Goal: Complete application form

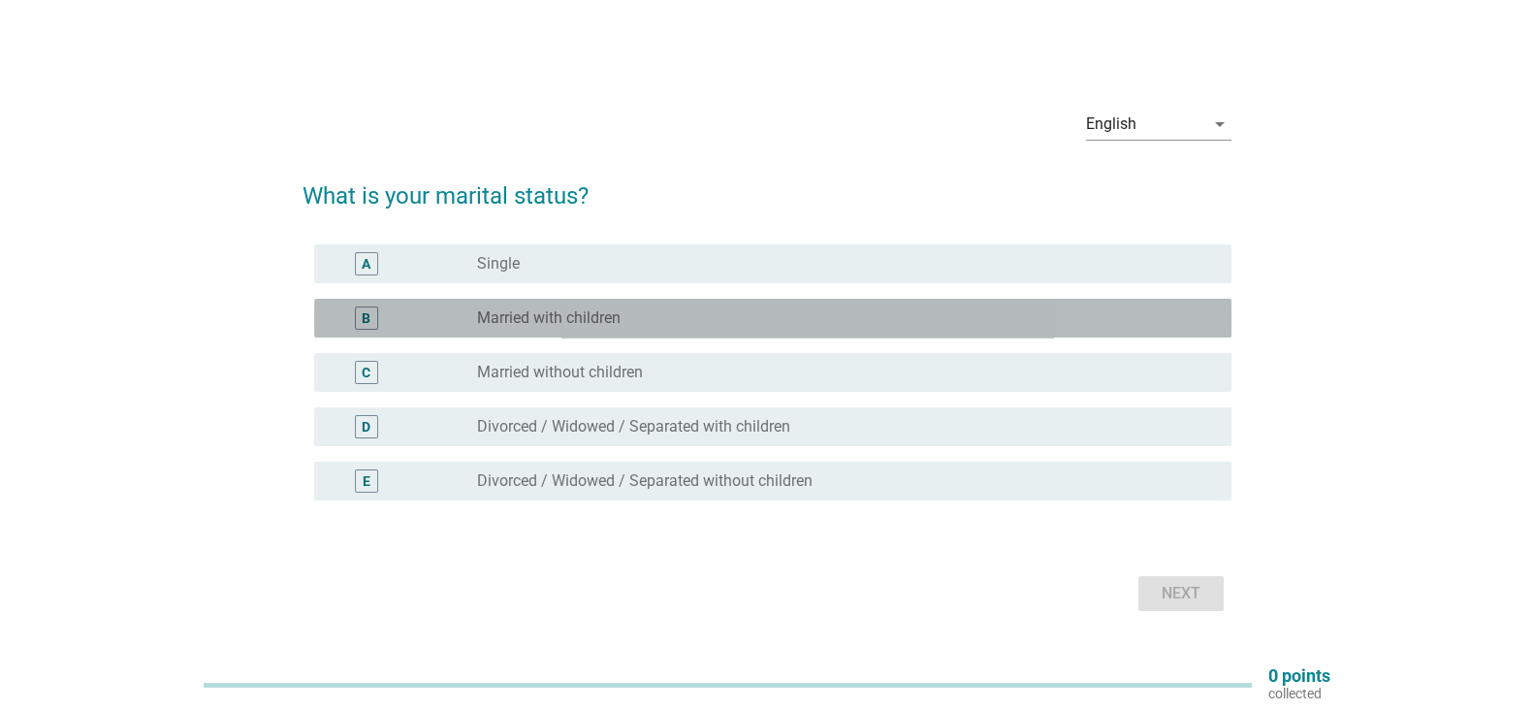
click at [605, 317] on label "Married with children" at bounding box center [549, 317] width 144 height 19
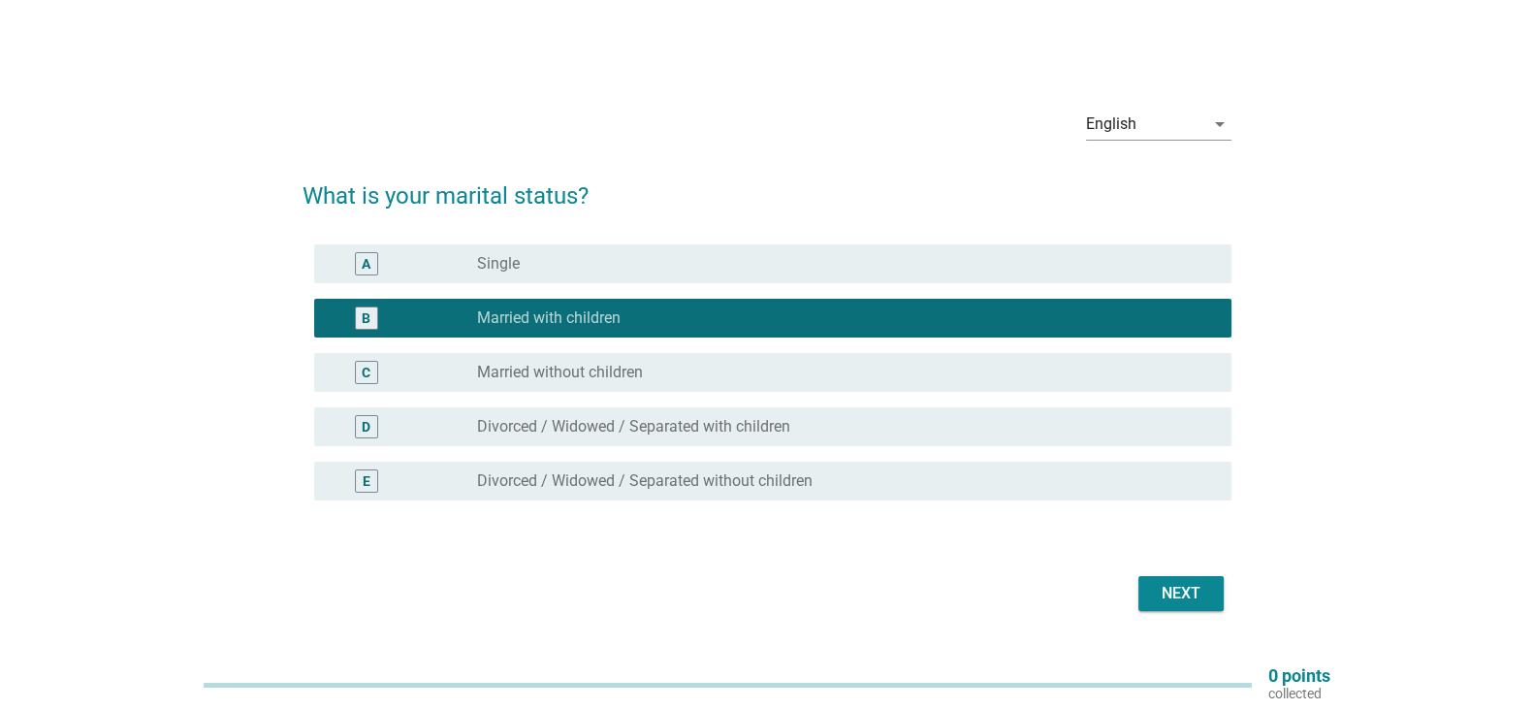
click at [1189, 590] on div "Next" at bounding box center [1181, 593] width 54 height 23
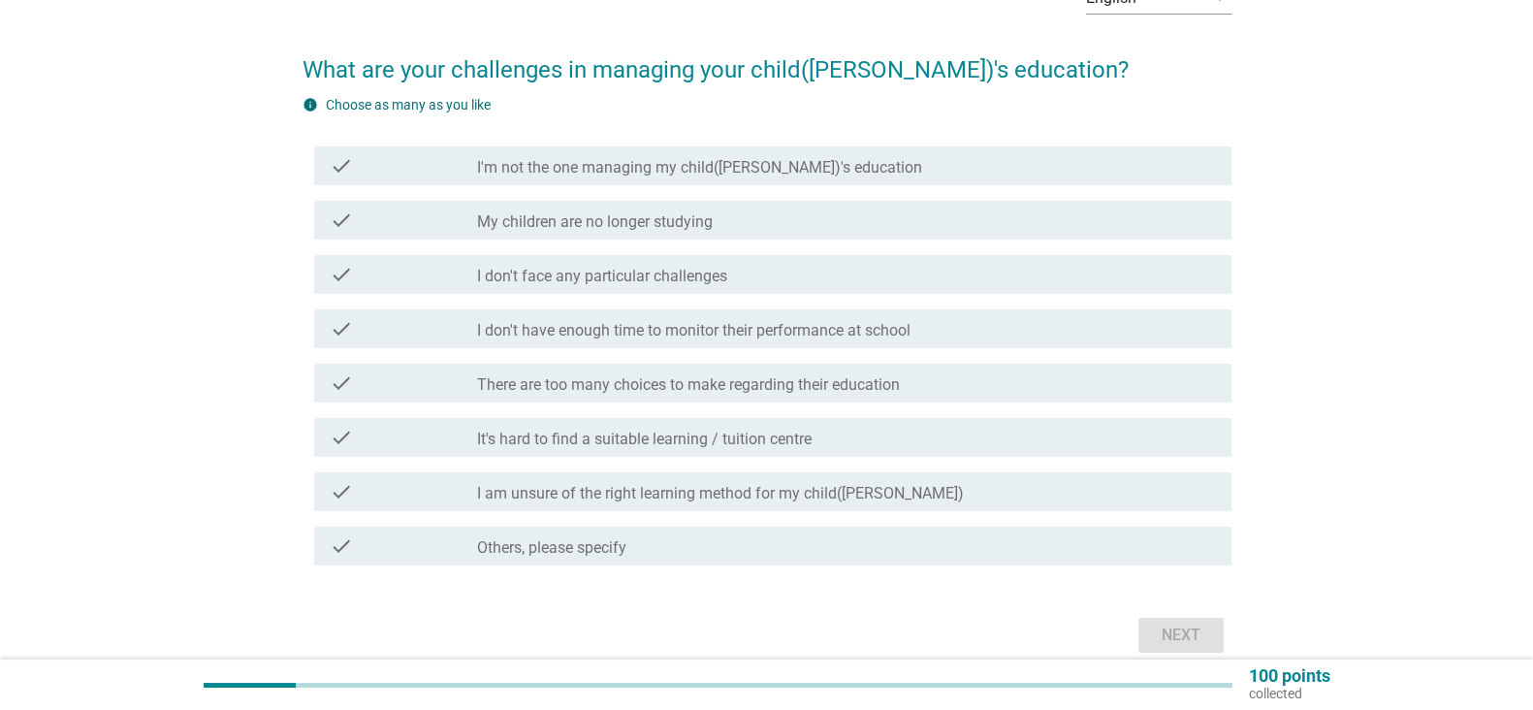
scroll to position [122, 0]
click at [987, 375] on div "check_box_outline_blank There are too many choices to make regarding their educ…" at bounding box center [846, 381] width 739 height 23
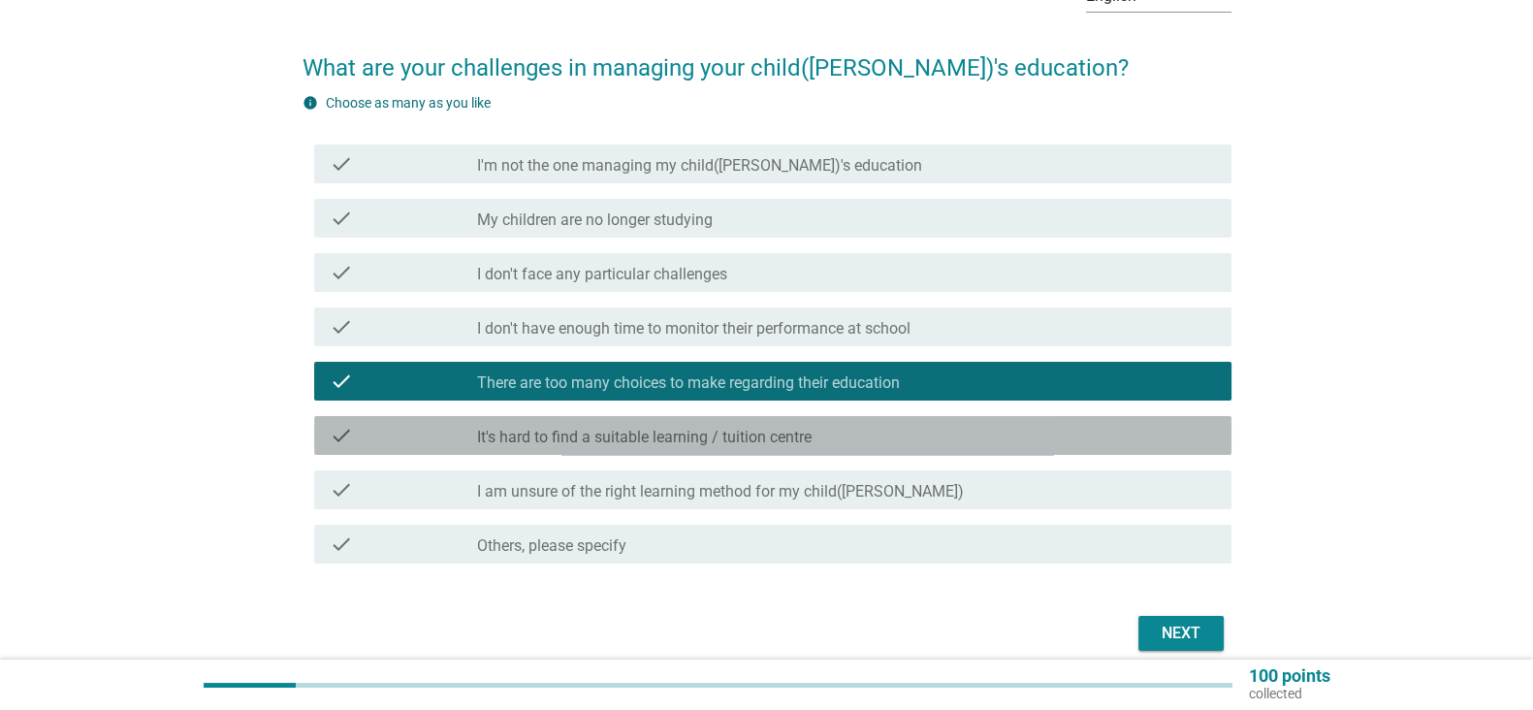
click at [961, 438] on div "check_box_outline_blank It's hard to find a suitable learning / tuition centre" at bounding box center [846, 435] width 739 height 23
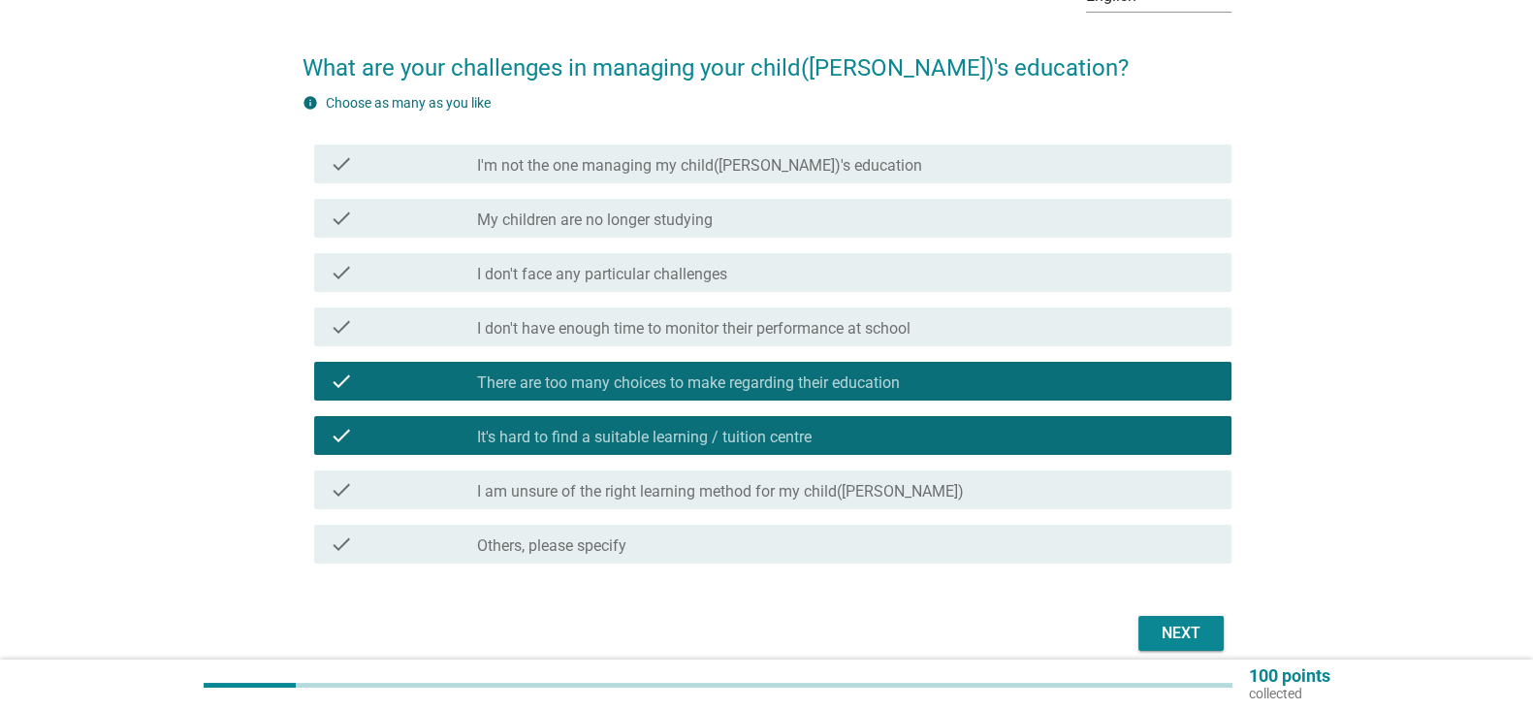
click at [977, 478] on div "check_box_outline_blank I am unsure of the right learning method for my child([…" at bounding box center [846, 489] width 739 height 23
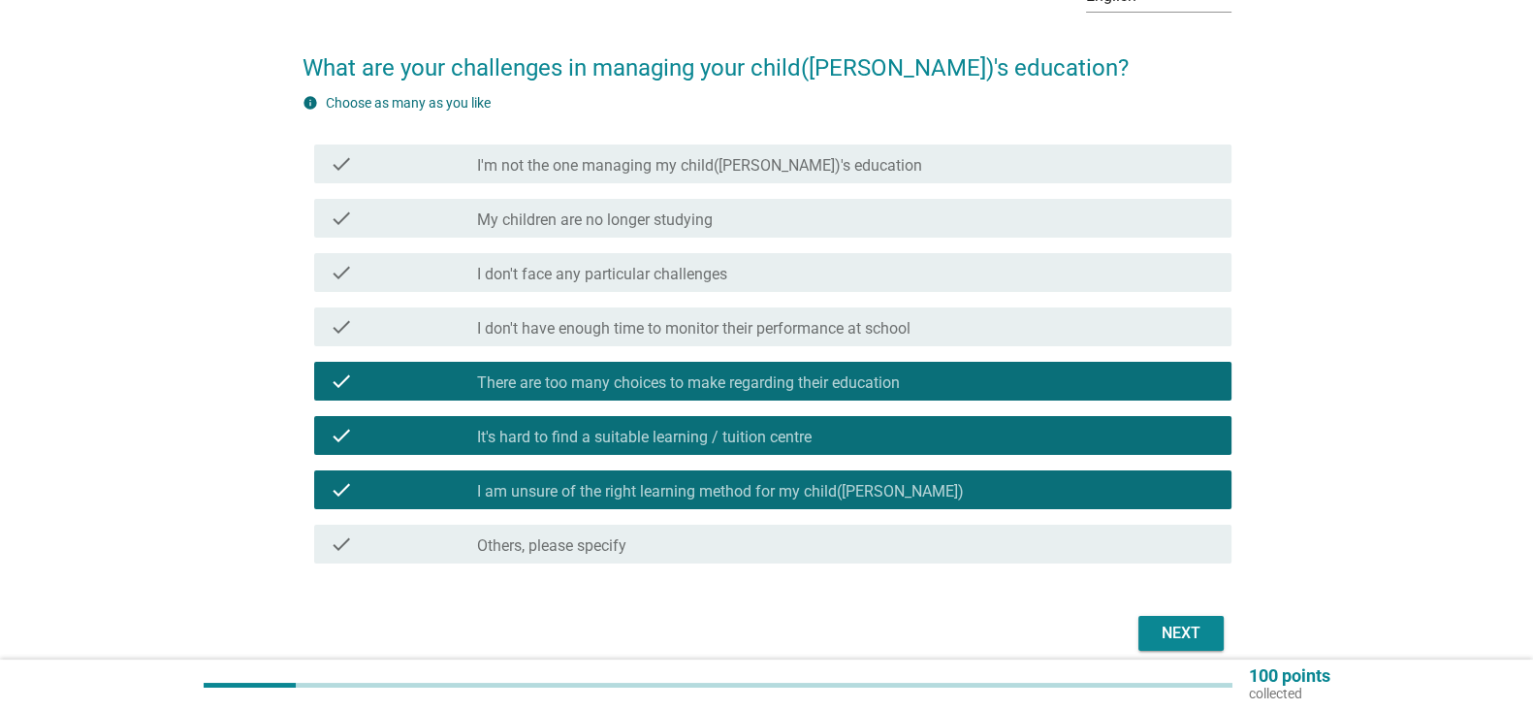
click at [1183, 636] on div "Next" at bounding box center [1181, 633] width 54 height 23
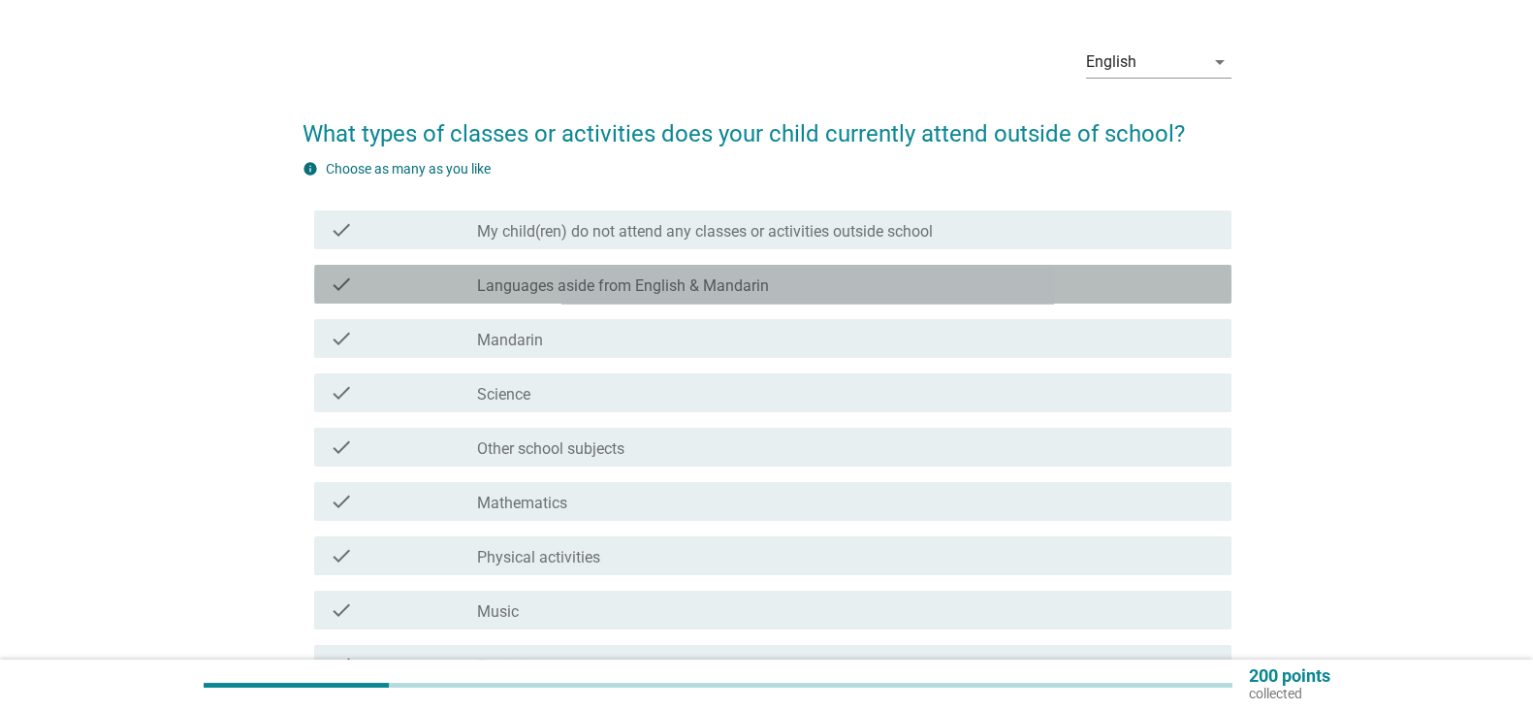
scroll to position [104, 0]
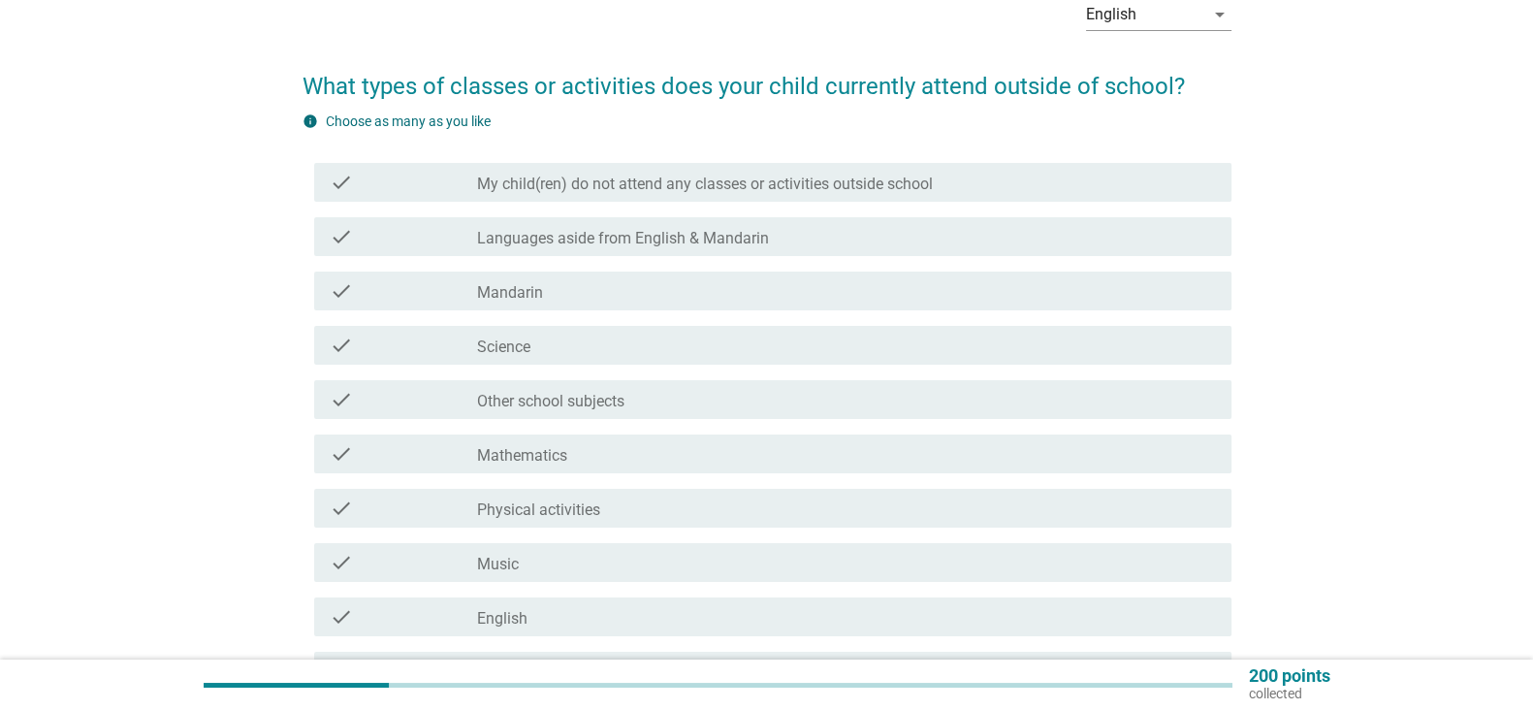
click at [1059, 349] on div "check_box_outline_blank Science" at bounding box center [846, 345] width 739 height 23
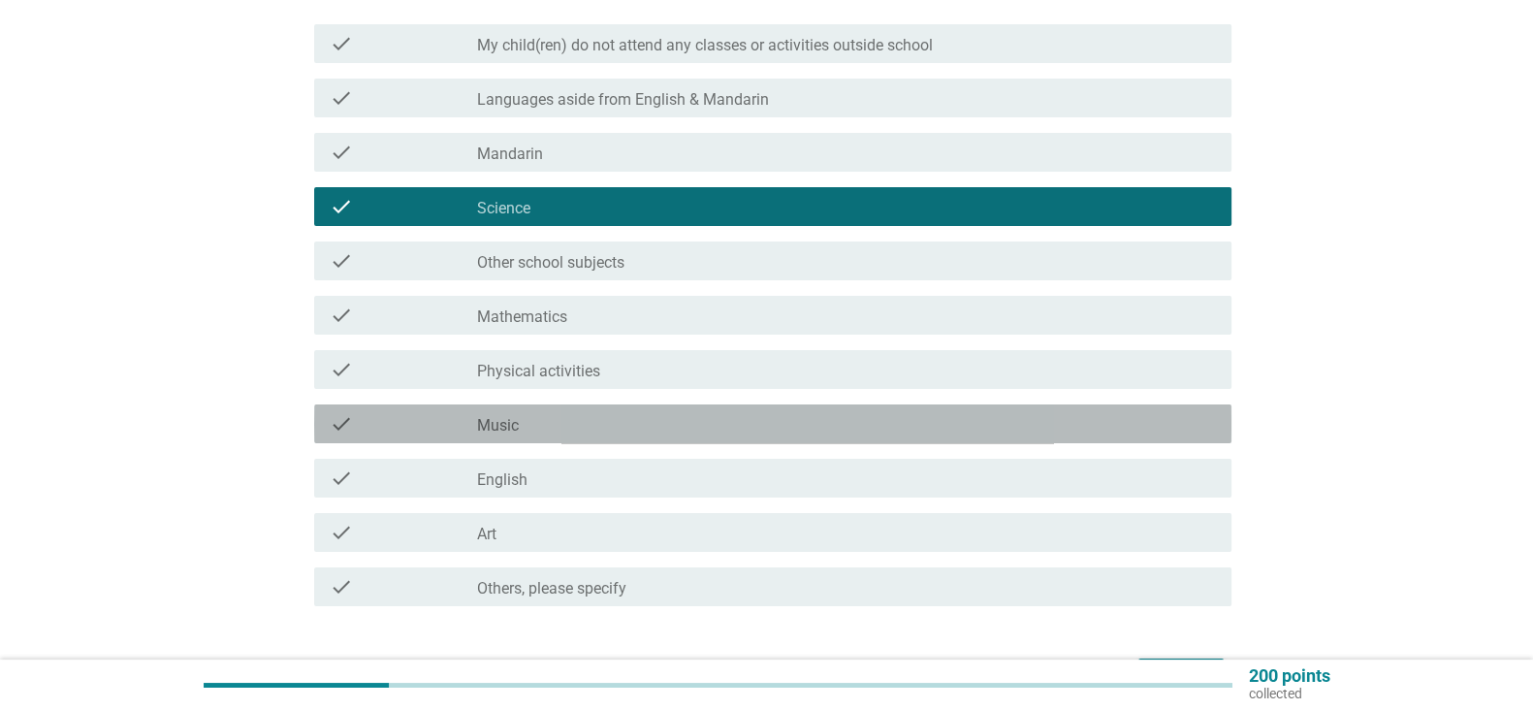
scroll to position [243, 0]
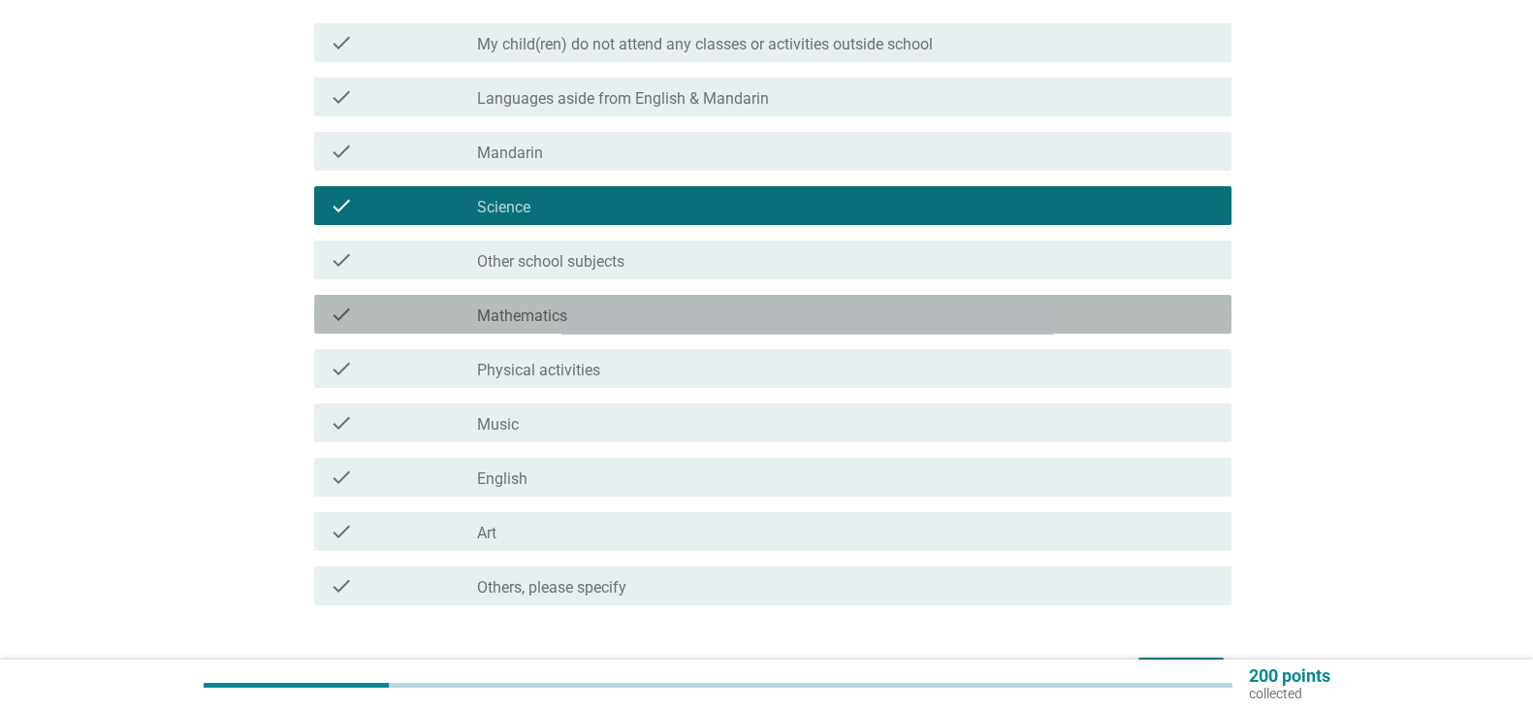
click at [1040, 322] on div "check_box_outline_blank Mathematics" at bounding box center [846, 314] width 739 height 23
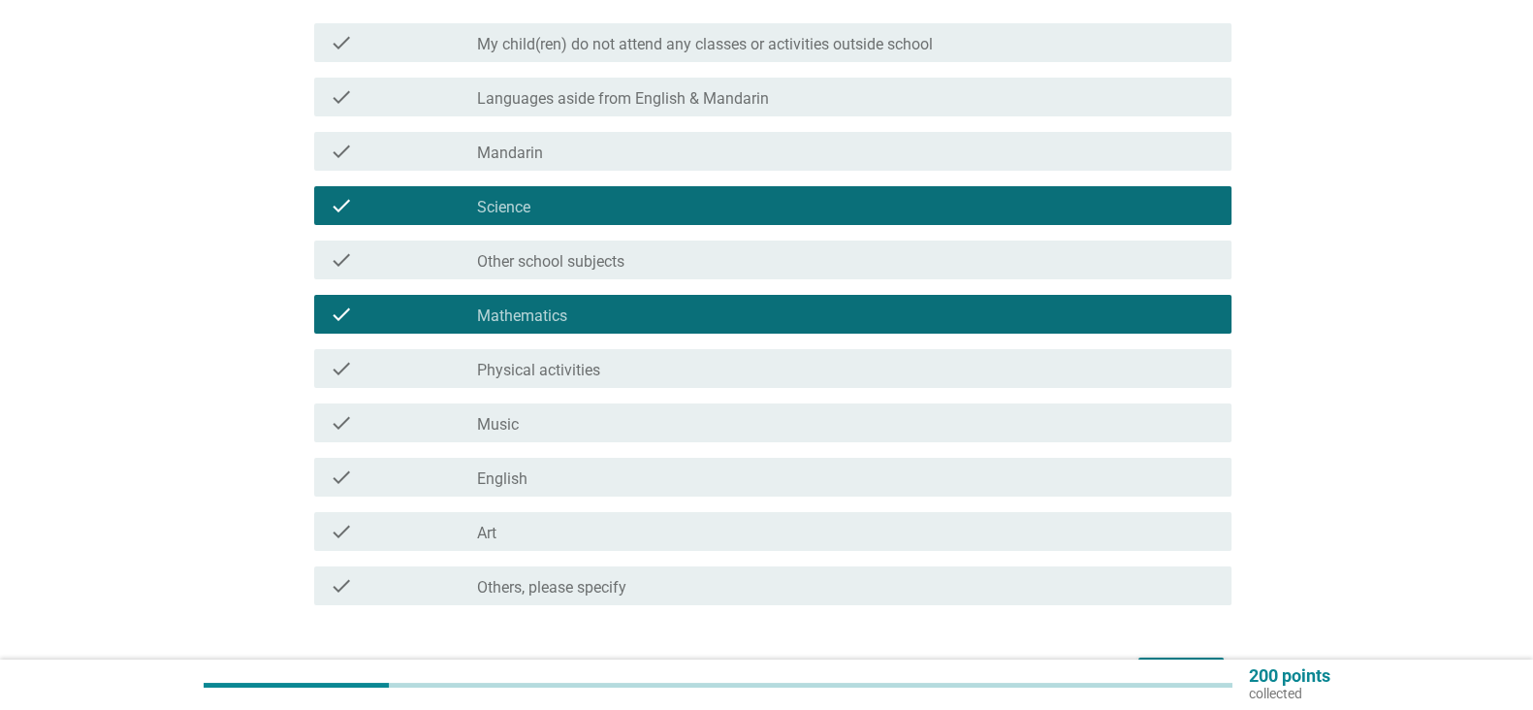
click at [949, 433] on div "check_box_outline_blank Music" at bounding box center [846, 422] width 739 height 23
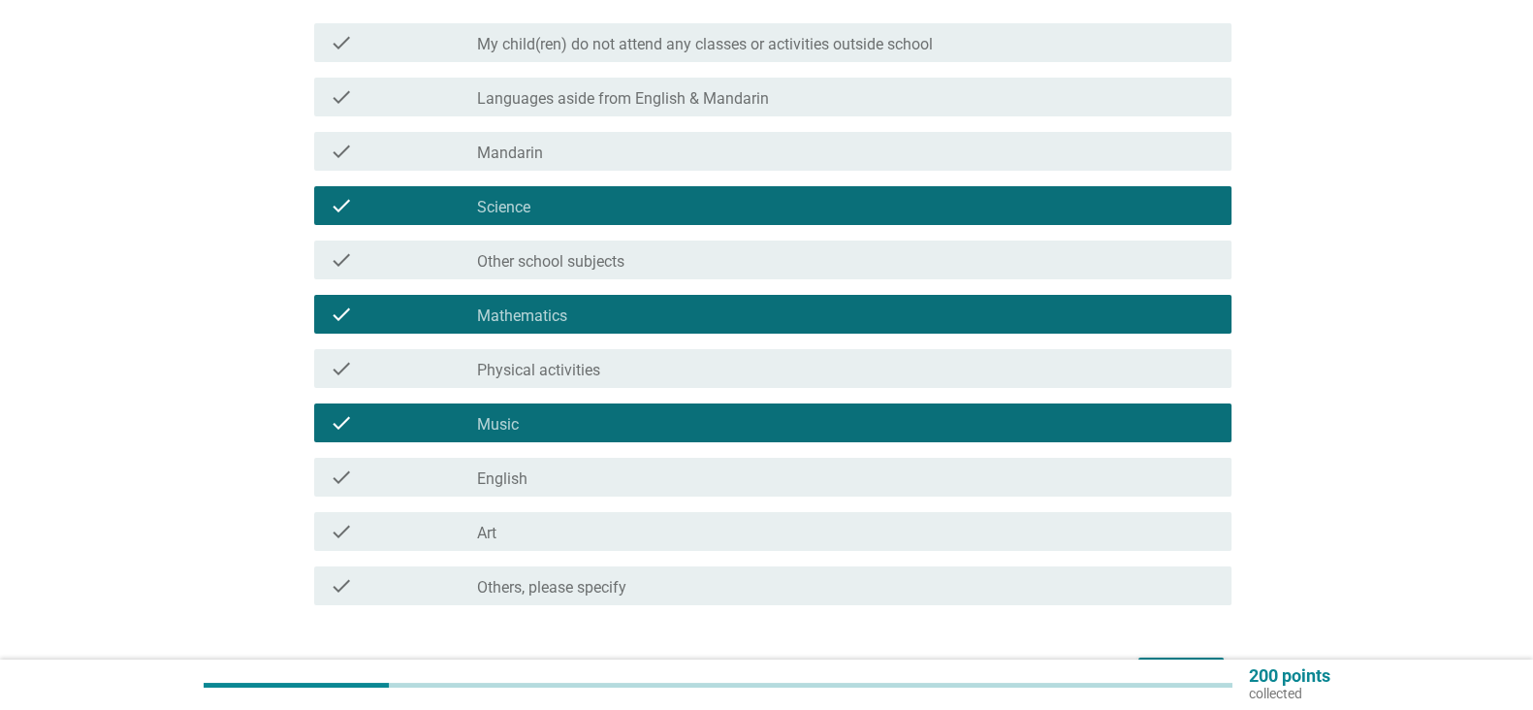
click at [930, 466] on div "check_box_outline_blank English" at bounding box center [846, 477] width 739 height 23
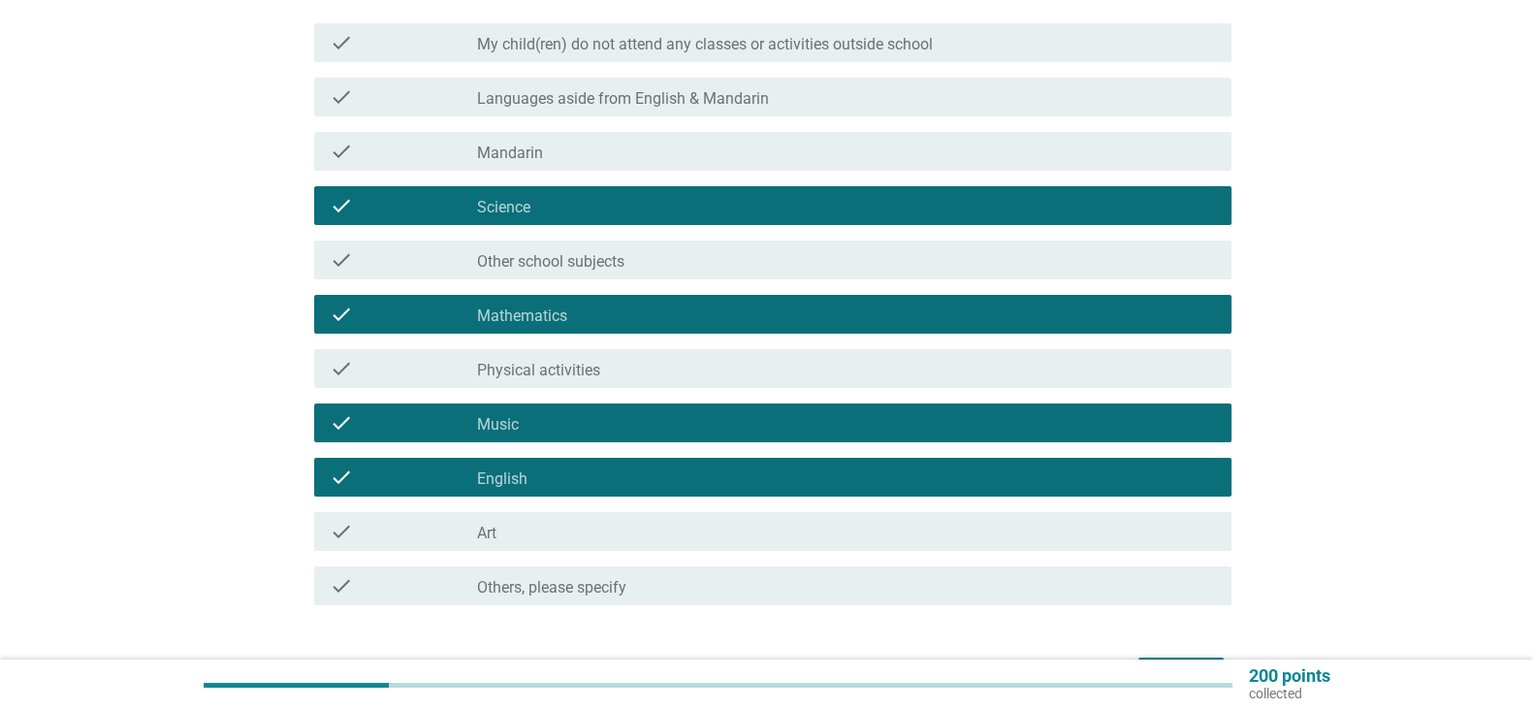
scroll to position [369, 0]
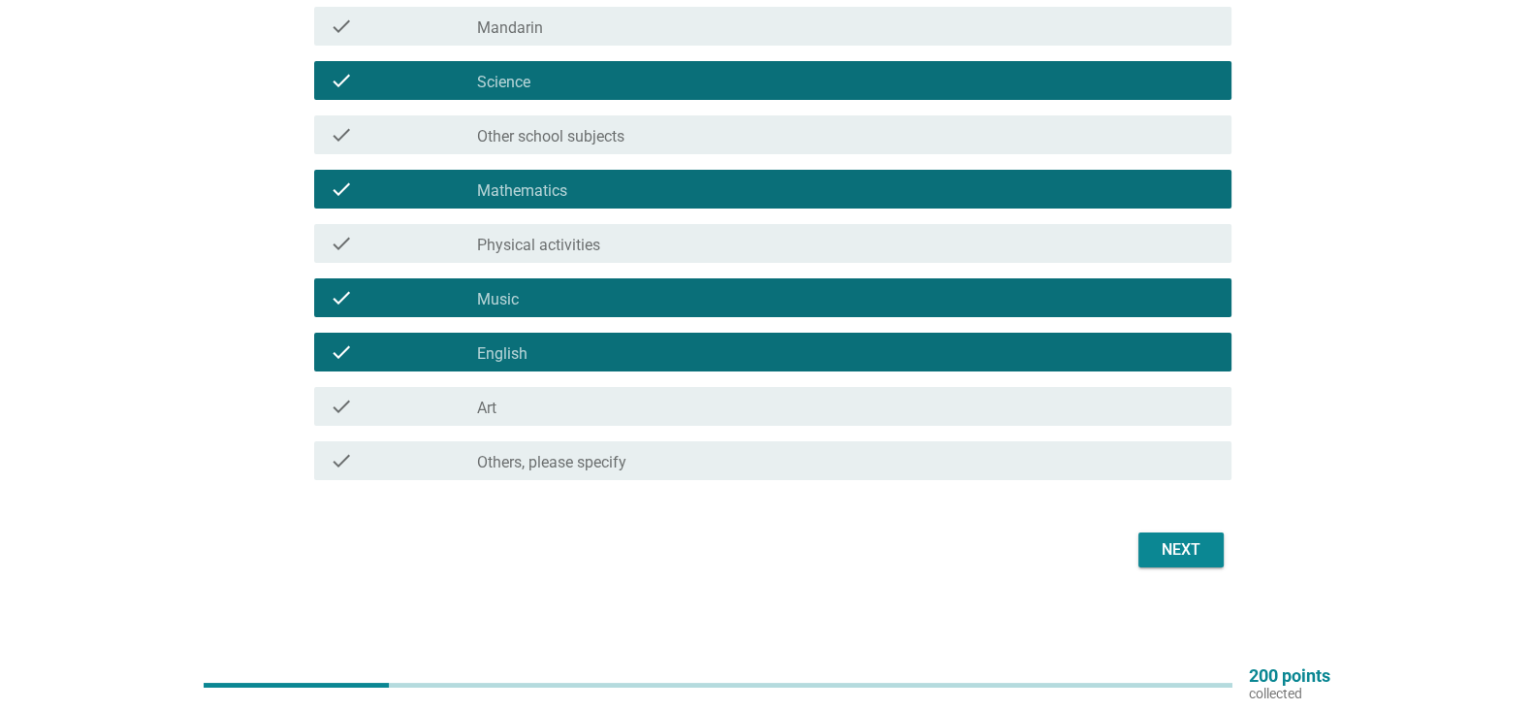
click at [1188, 555] on div "Next" at bounding box center [1181, 549] width 54 height 23
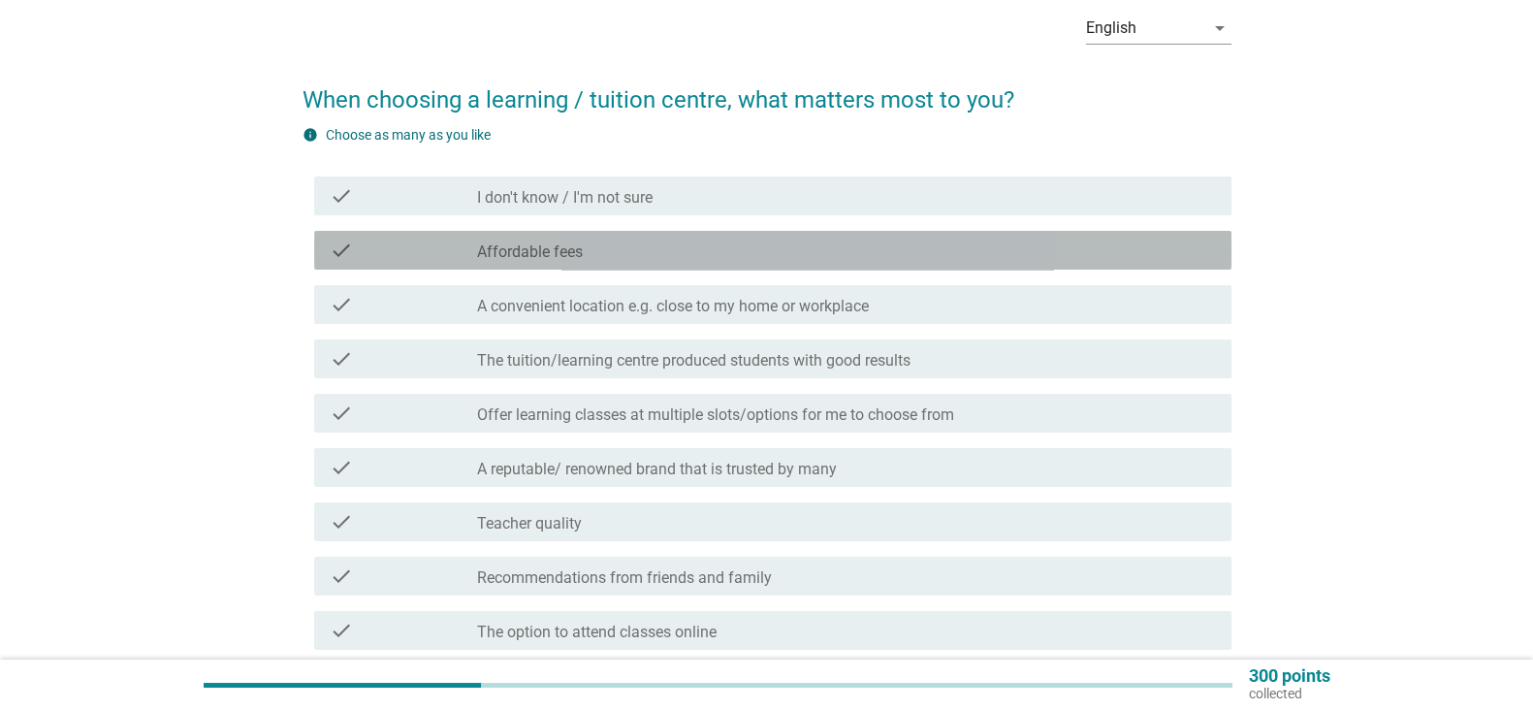
scroll to position [88, 0]
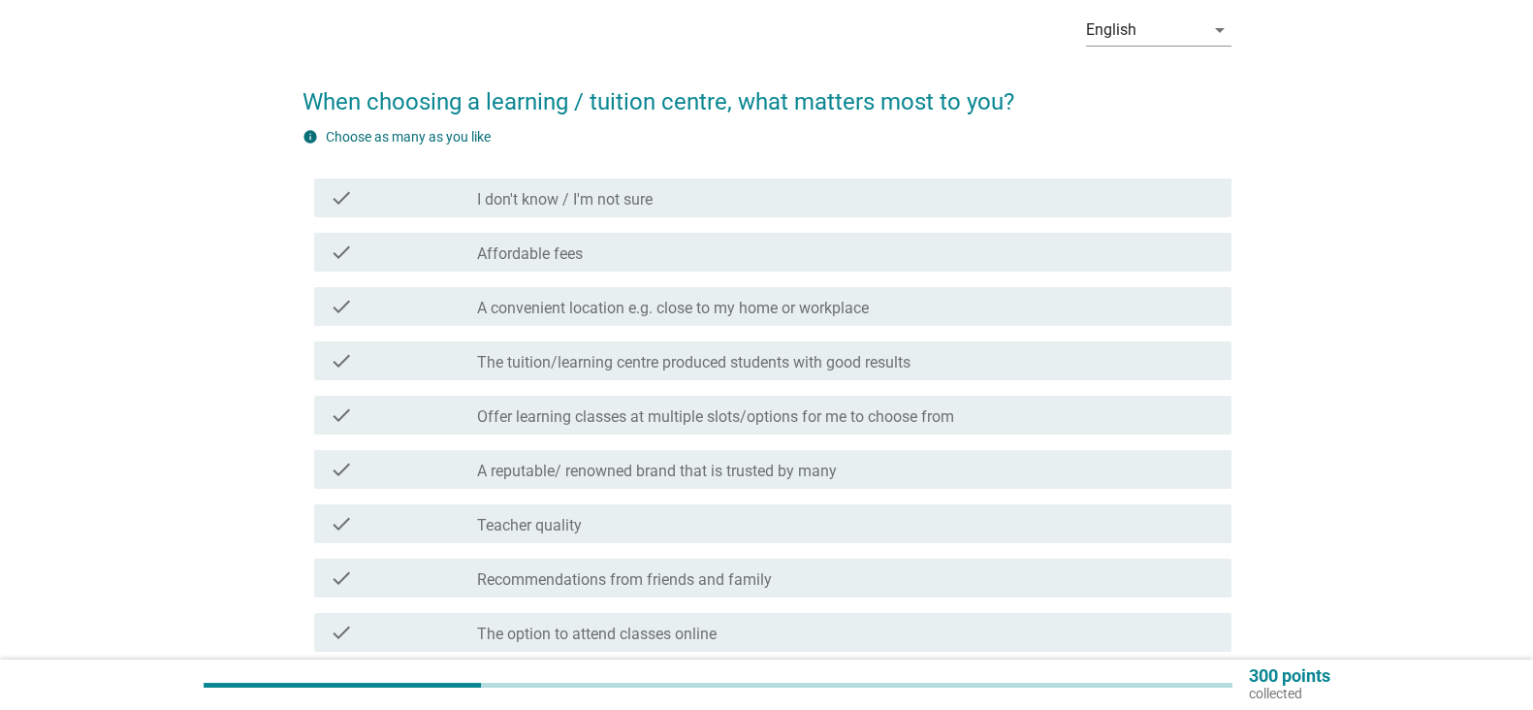
click at [1132, 252] on div "check_box_outline_blank Affordable fees" at bounding box center [846, 252] width 739 height 23
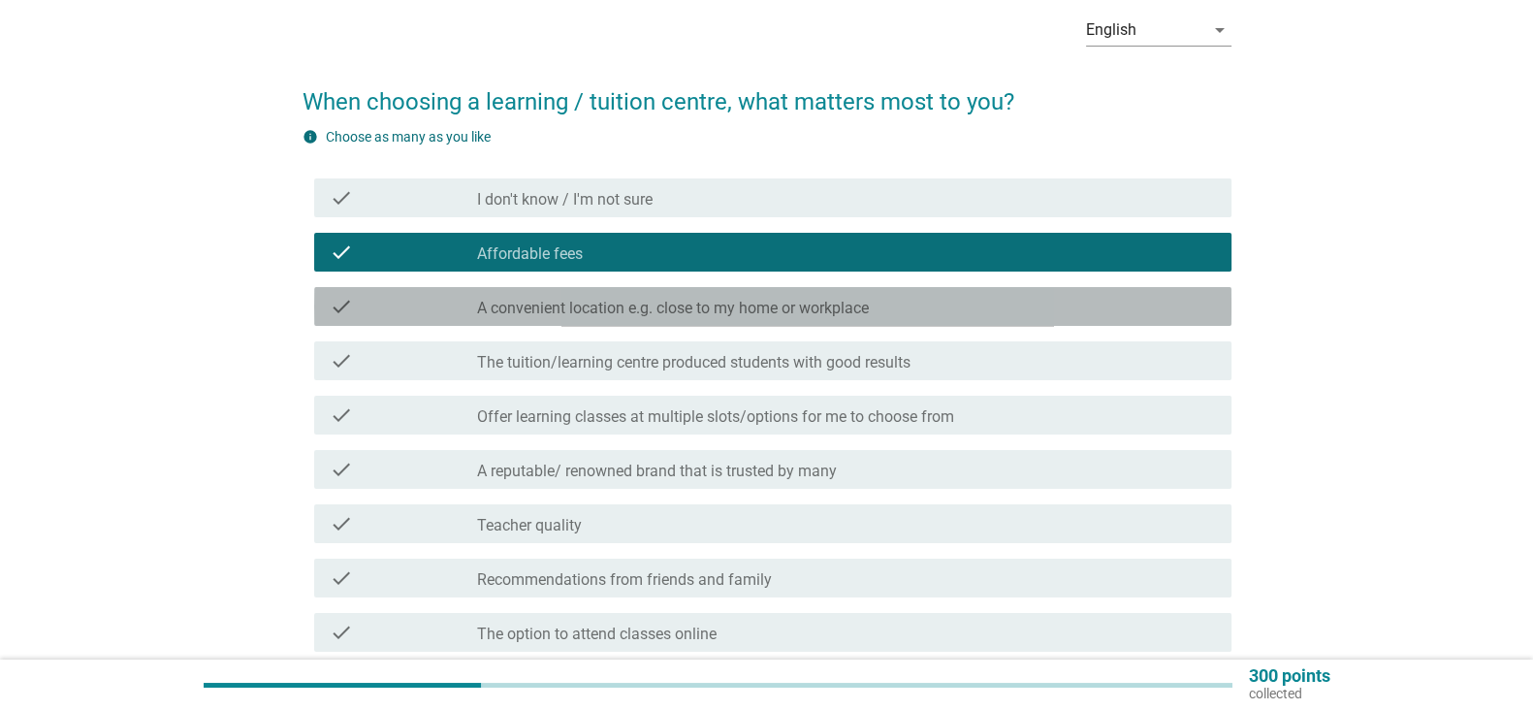
click at [1127, 325] on div "check check_box_outline_blank A convenient location e.g. close to my home or wo…" at bounding box center [773, 306] width 918 height 39
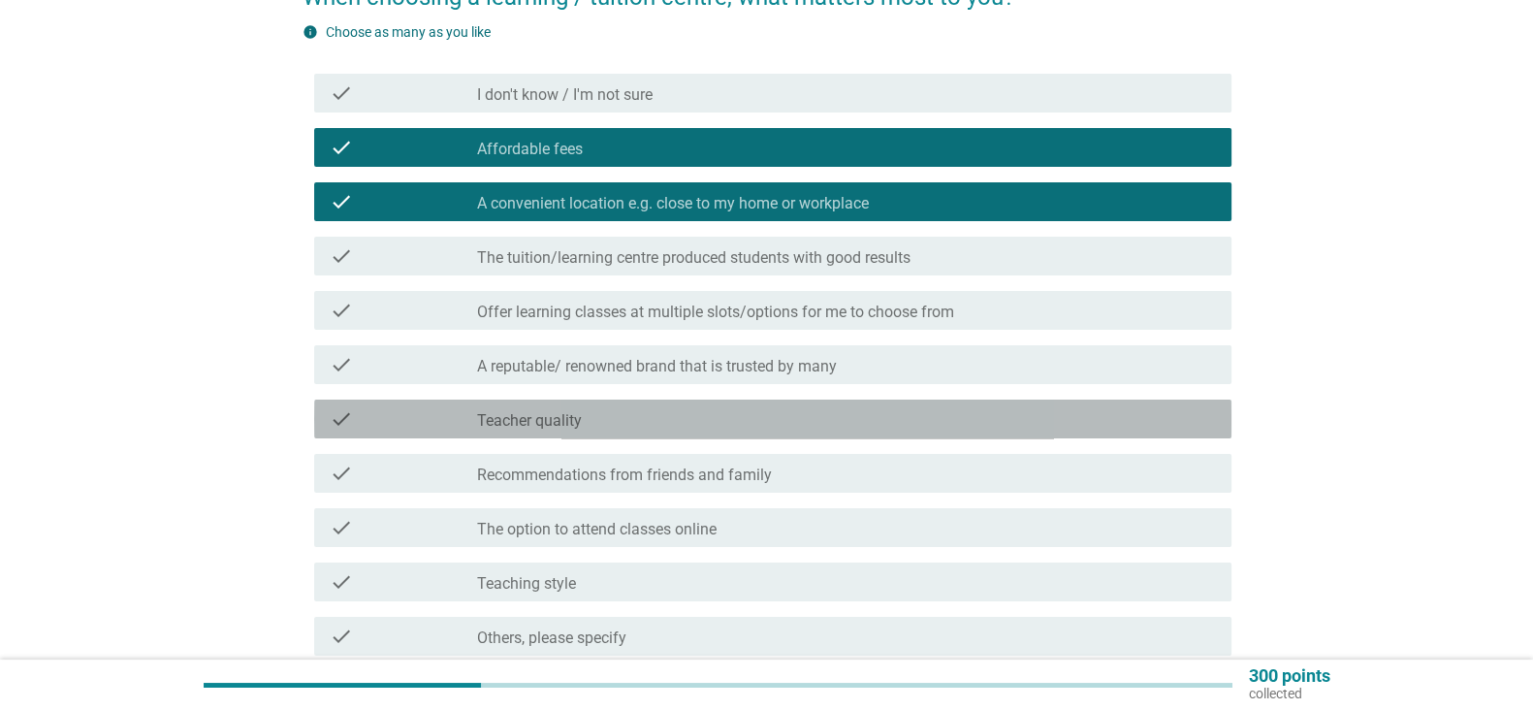
scroll to position [195, 0]
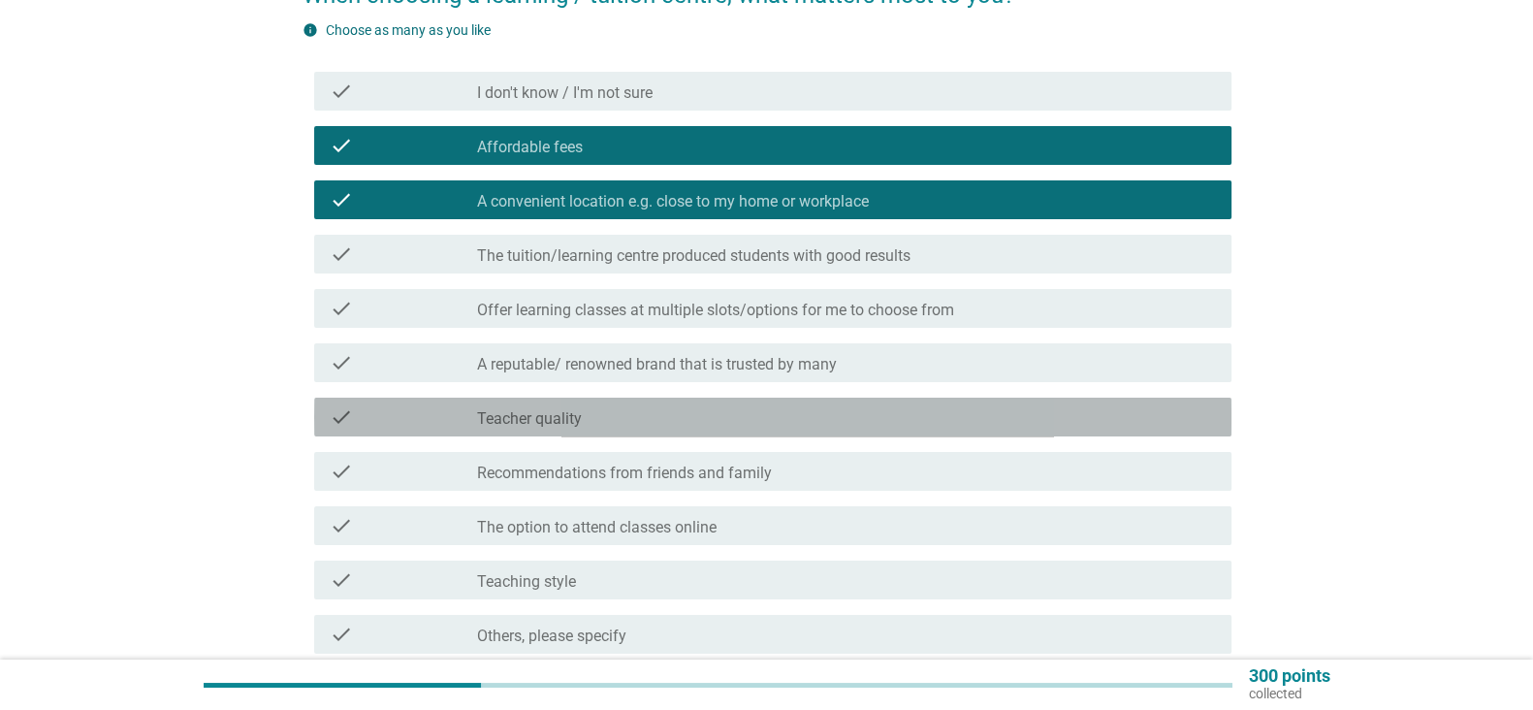
click at [1099, 429] on div "check check_box_outline_blank Teacher quality" at bounding box center [773, 417] width 918 height 39
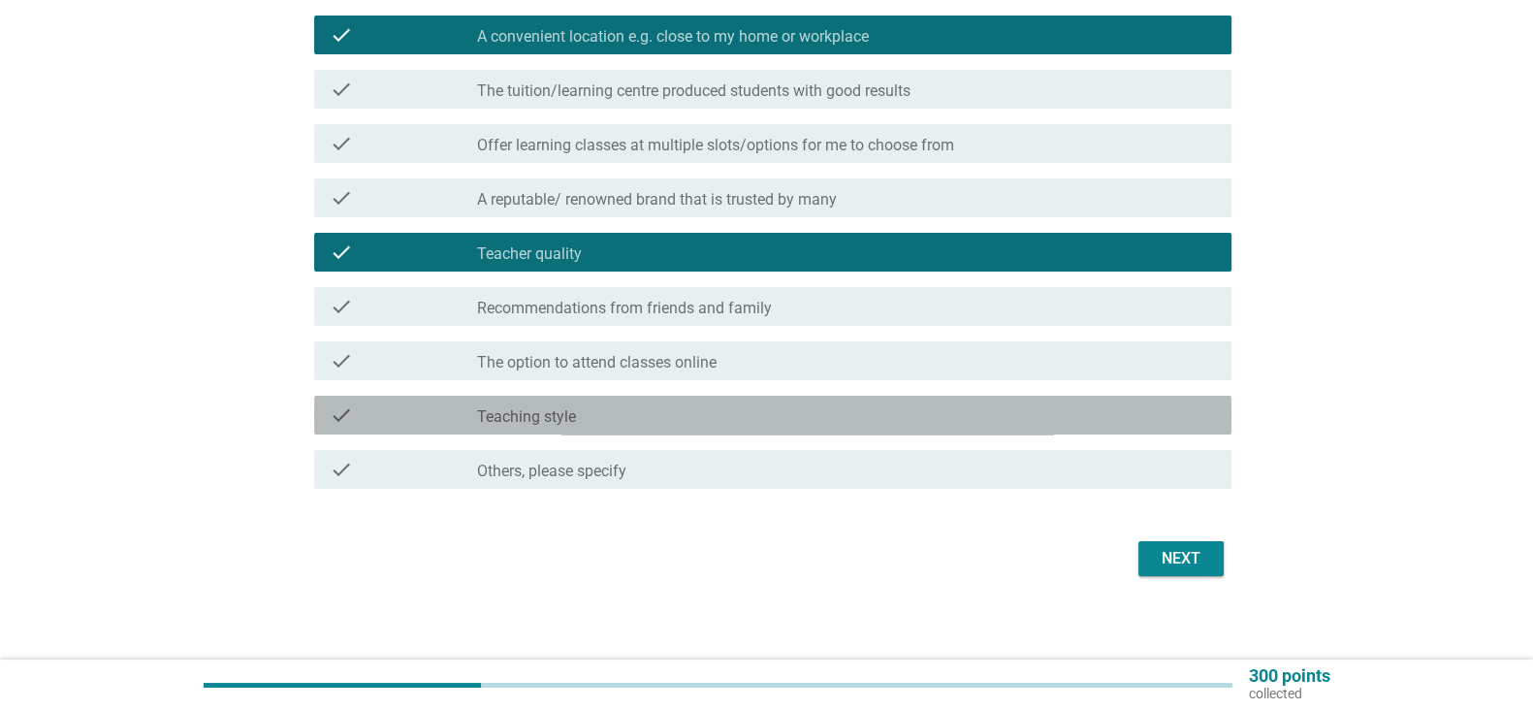
scroll to position [362, 0]
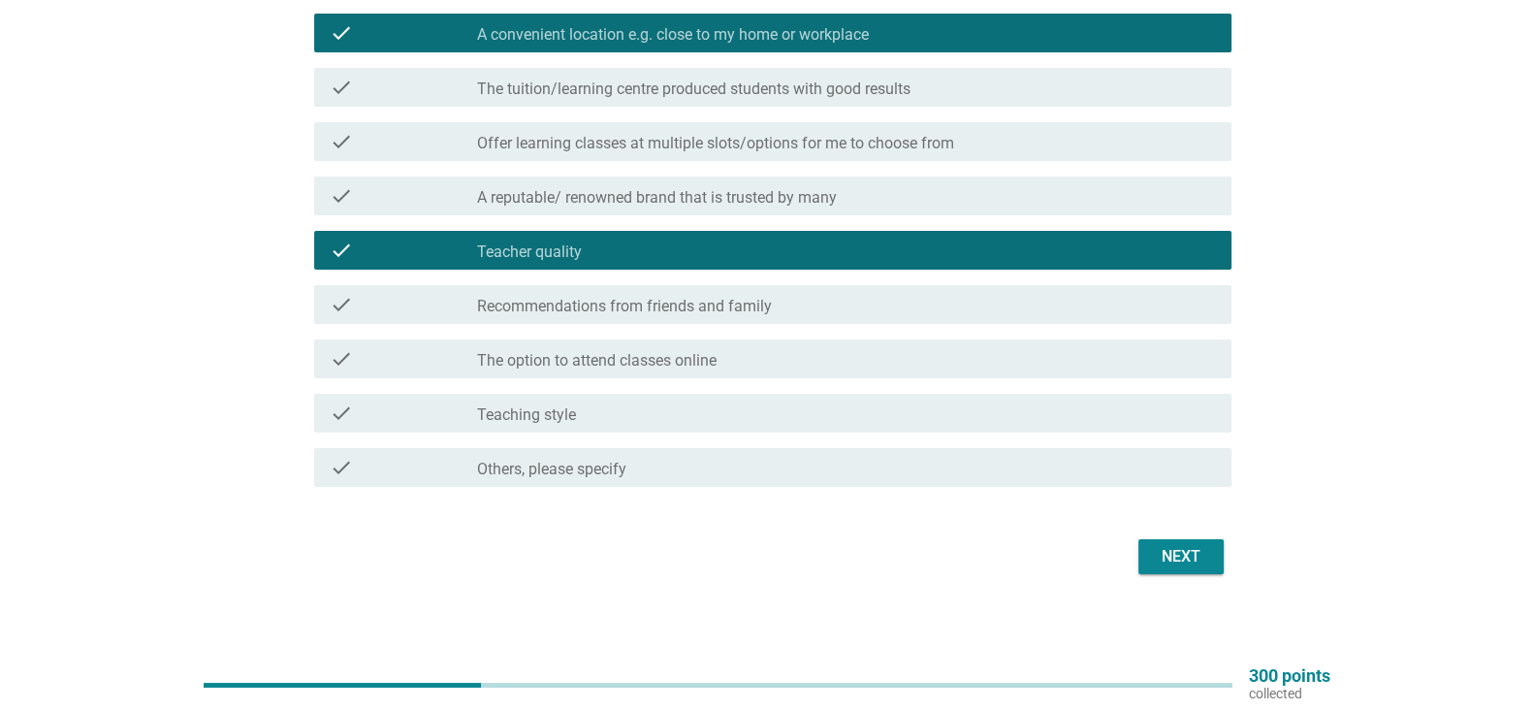
click at [1110, 422] on div "check_box_outline_blank Teaching style" at bounding box center [846, 413] width 739 height 23
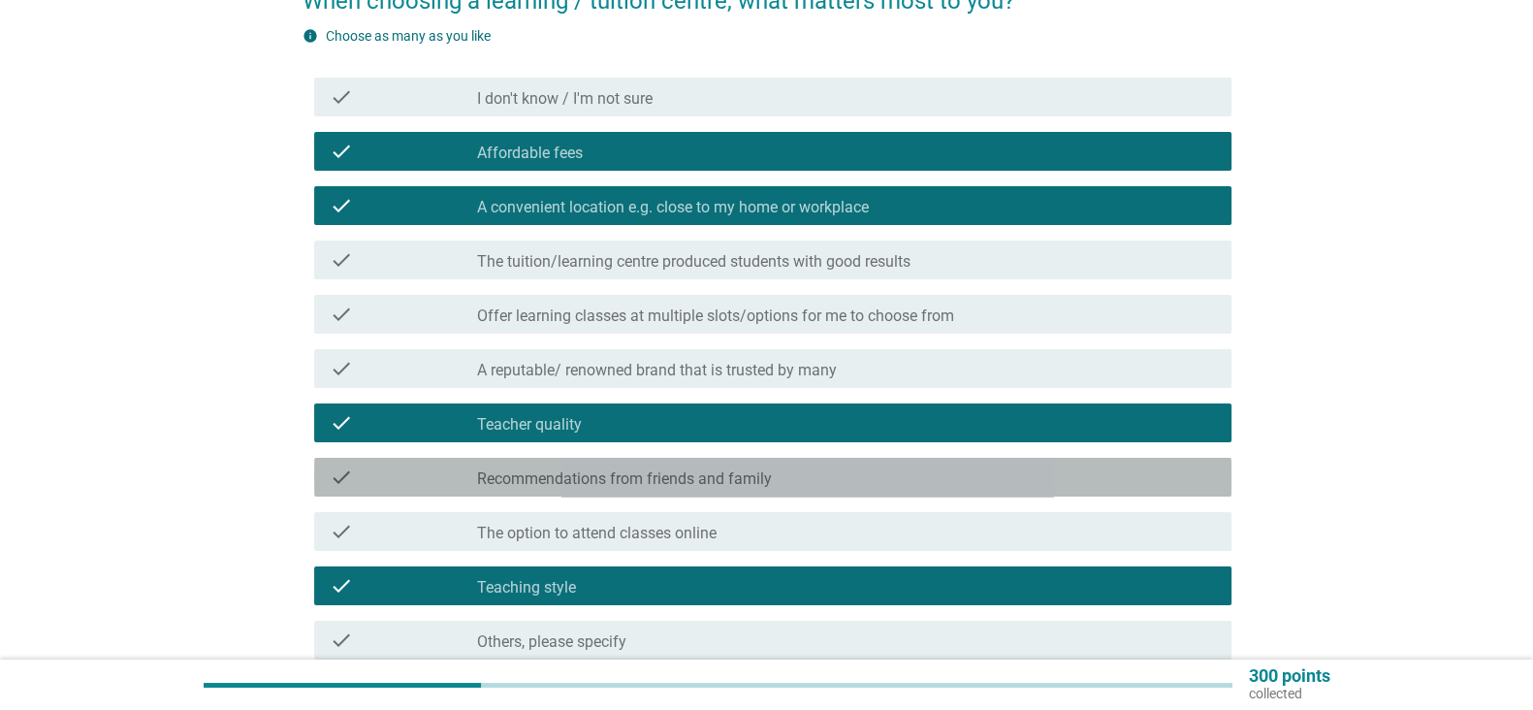
scroll to position [151, 0]
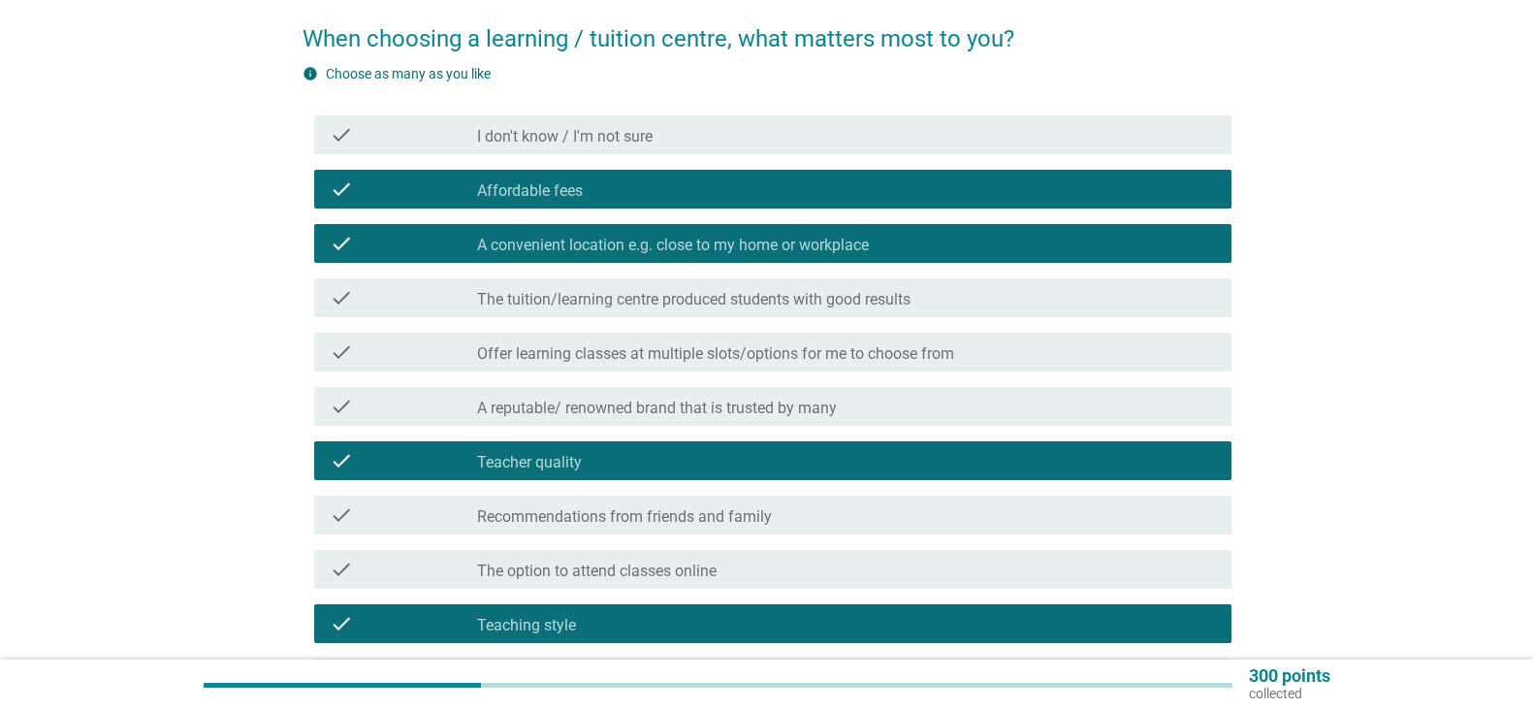
click at [1124, 533] on div "check check_box_outline_blank Recommendations from friends and family" at bounding box center [773, 515] width 918 height 39
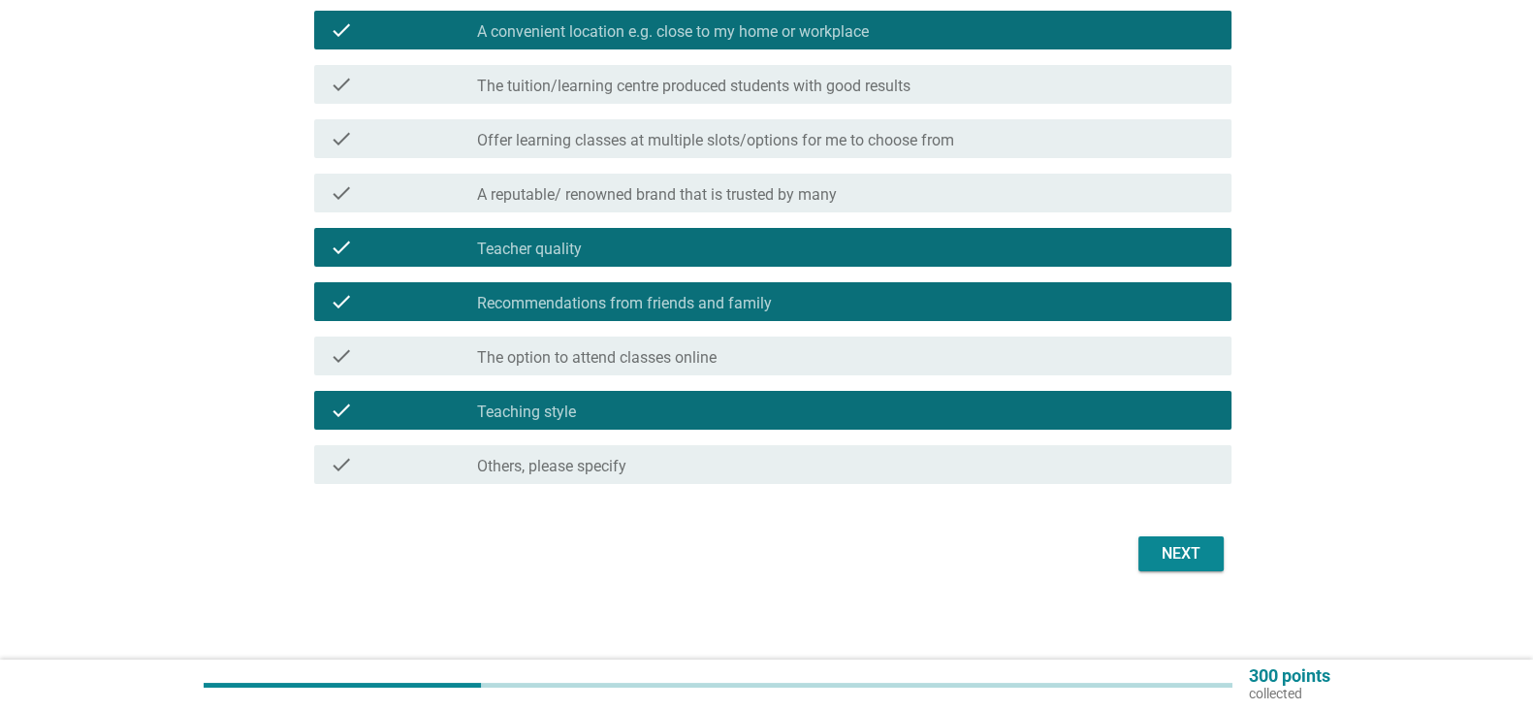
scroll to position [369, 0]
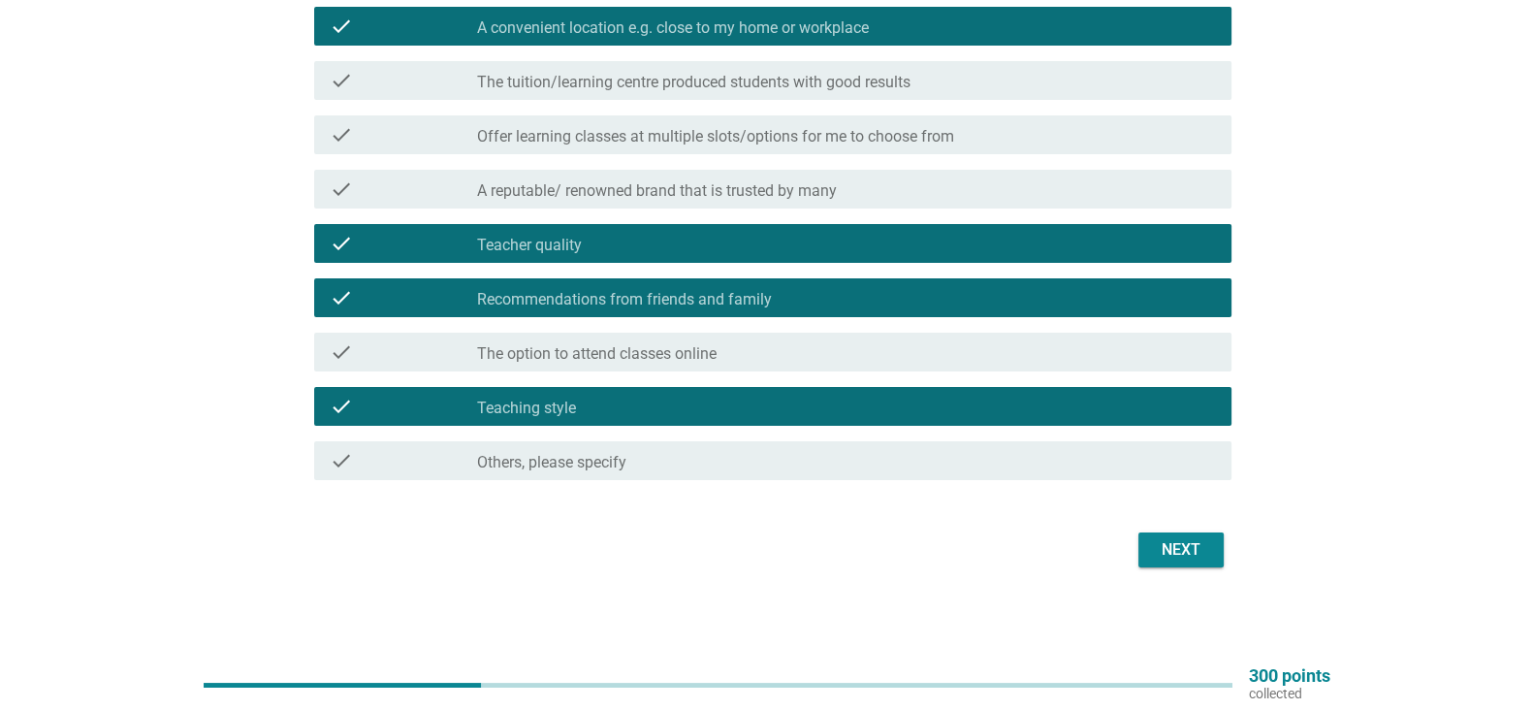
click at [1190, 557] on div "Next" at bounding box center [1181, 549] width 54 height 23
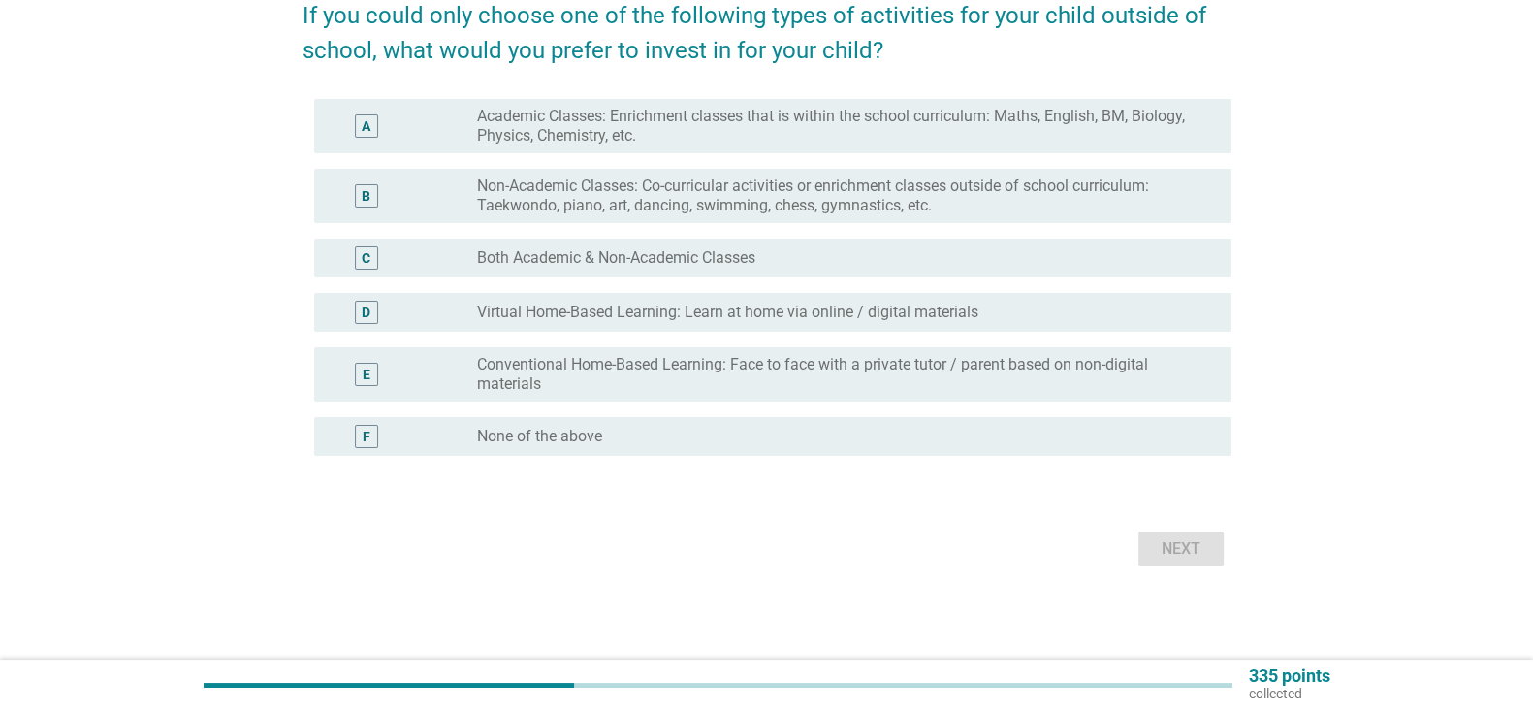
scroll to position [0, 0]
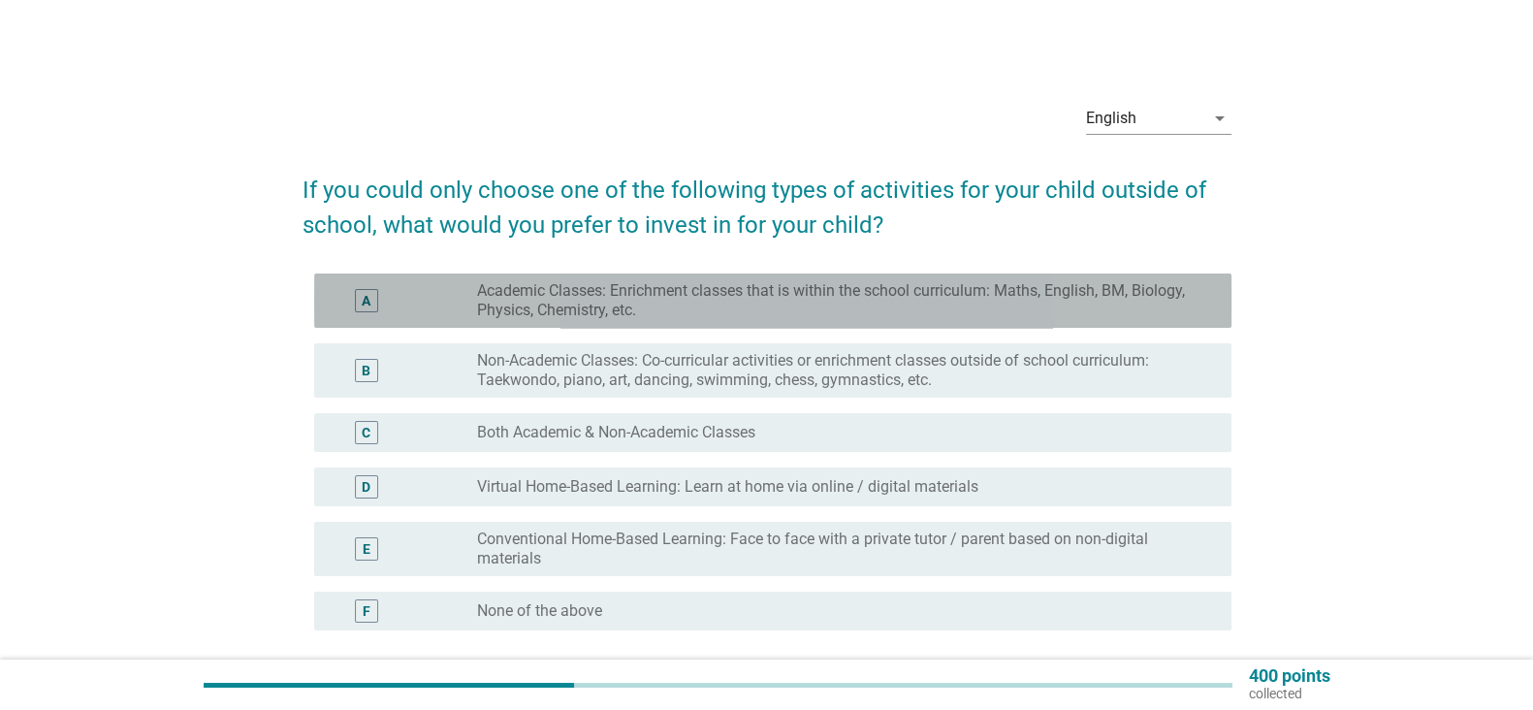
click at [1186, 309] on label "Academic Classes: Enrichment classes that is within the school curriculum: Math…" at bounding box center [839, 300] width 724 height 39
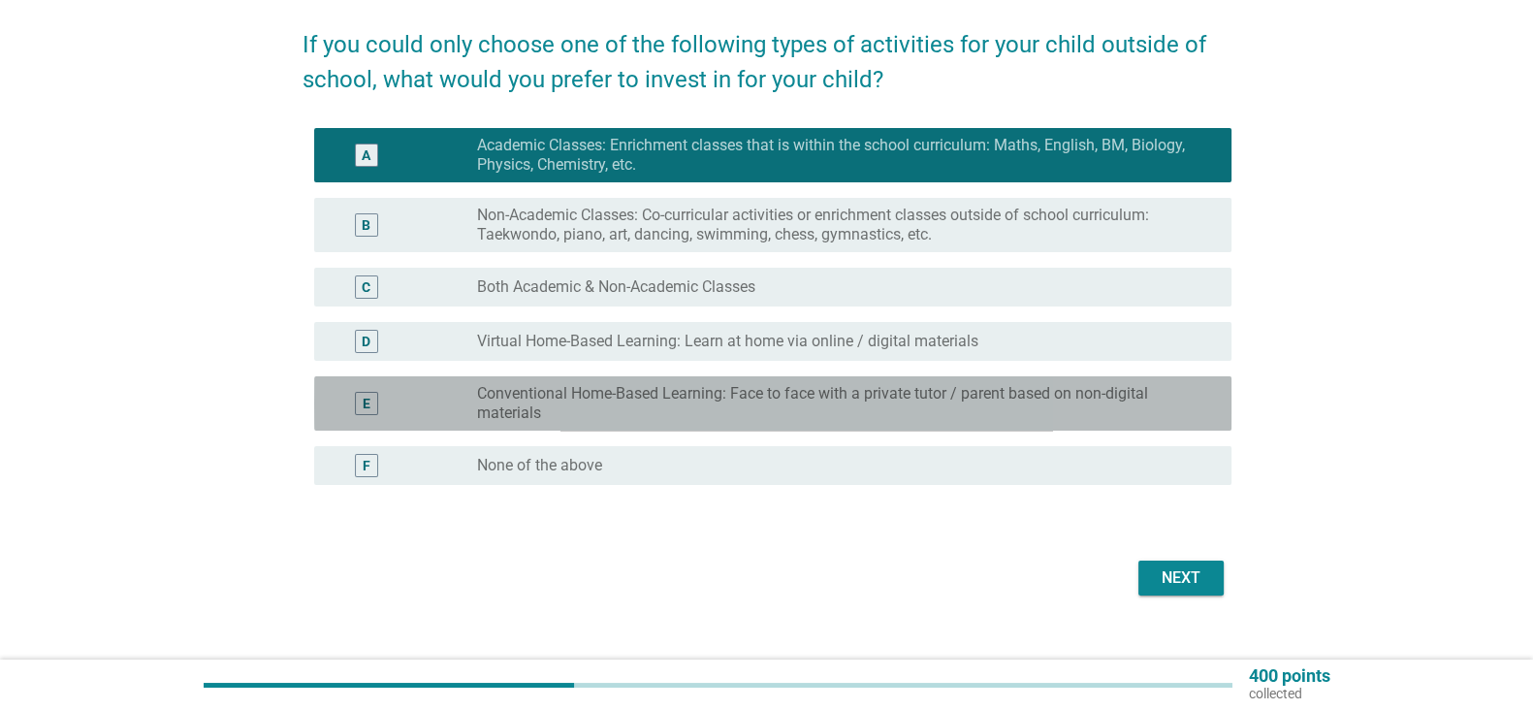
scroll to position [149, 0]
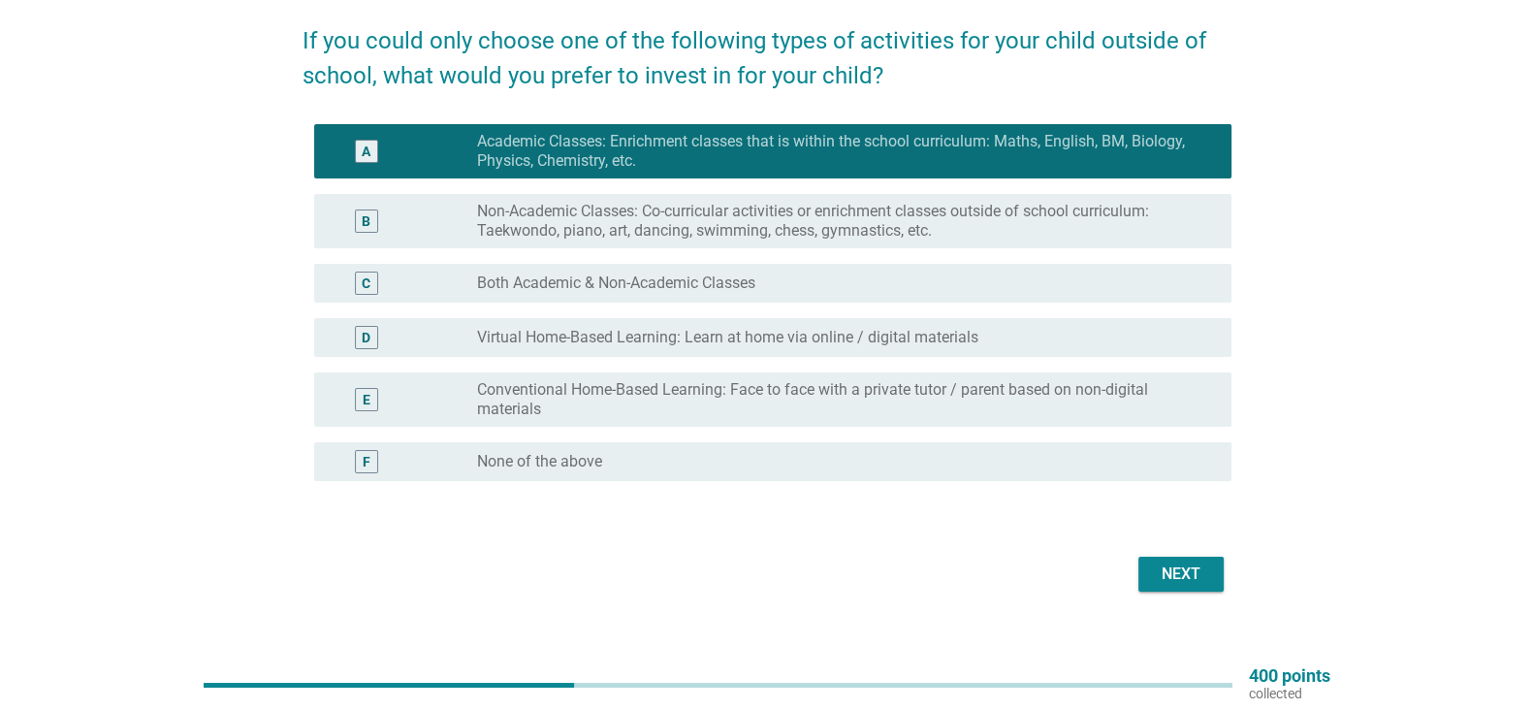
click at [1183, 344] on div "radio_button_unchecked Virtual Home-Based Learning: Learn at home via online / …" at bounding box center [839, 337] width 724 height 19
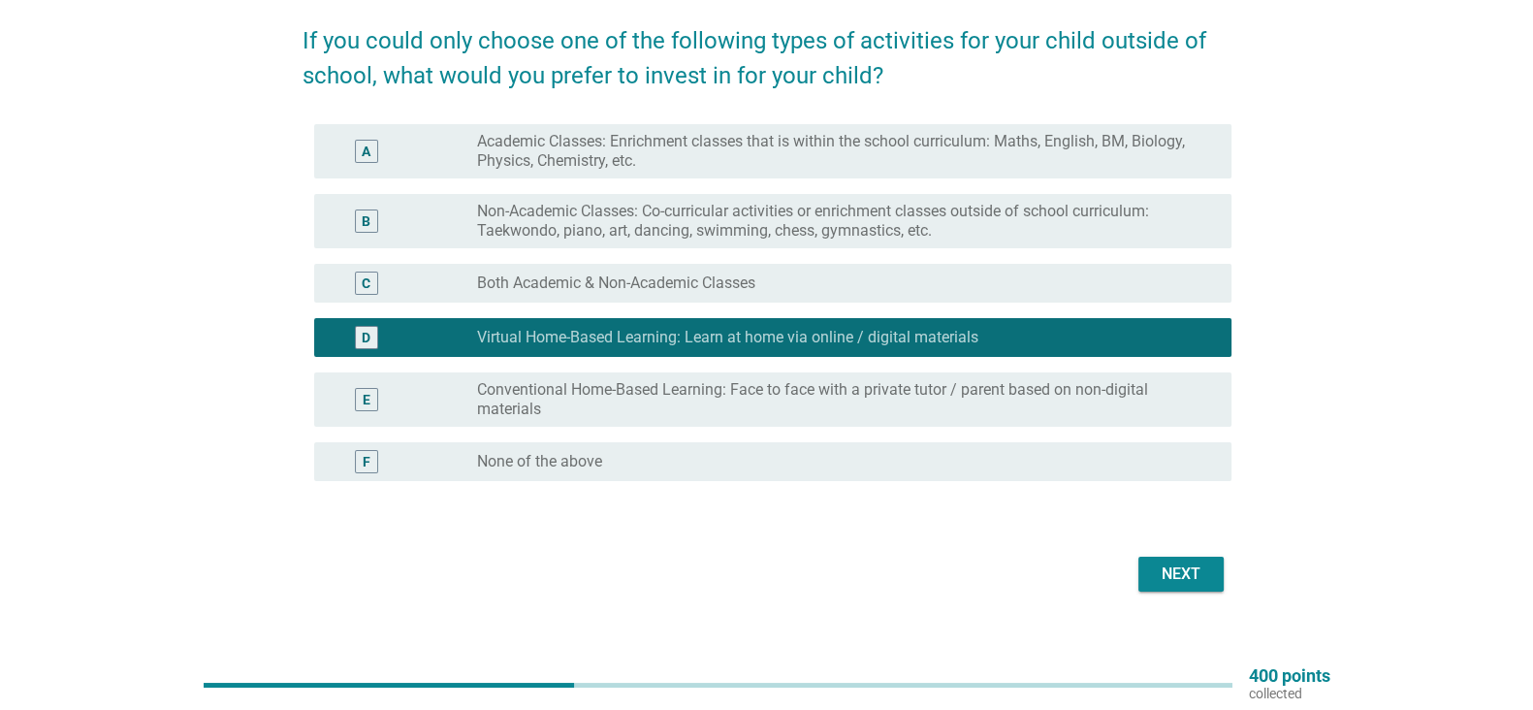
click at [1212, 568] on button "Next" at bounding box center [1181, 574] width 85 height 35
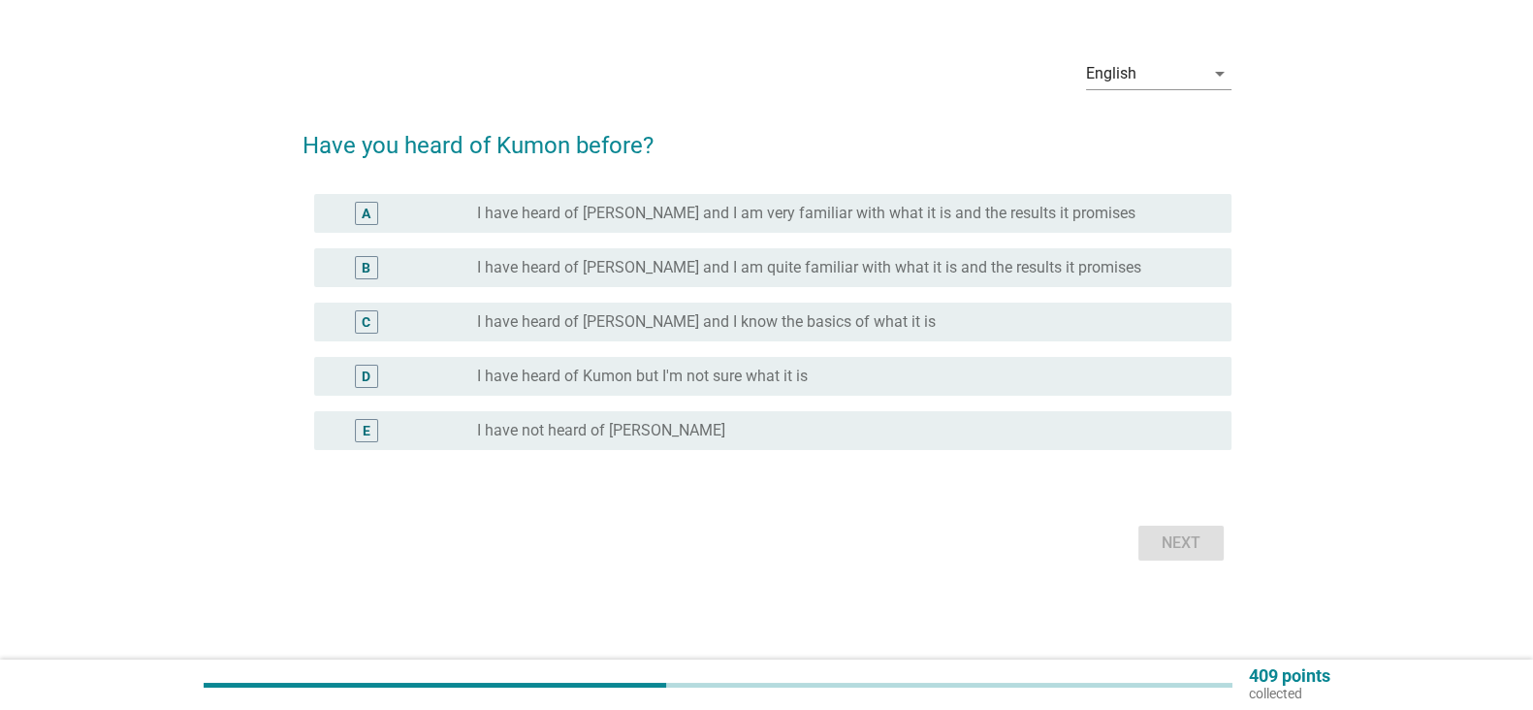
scroll to position [0, 0]
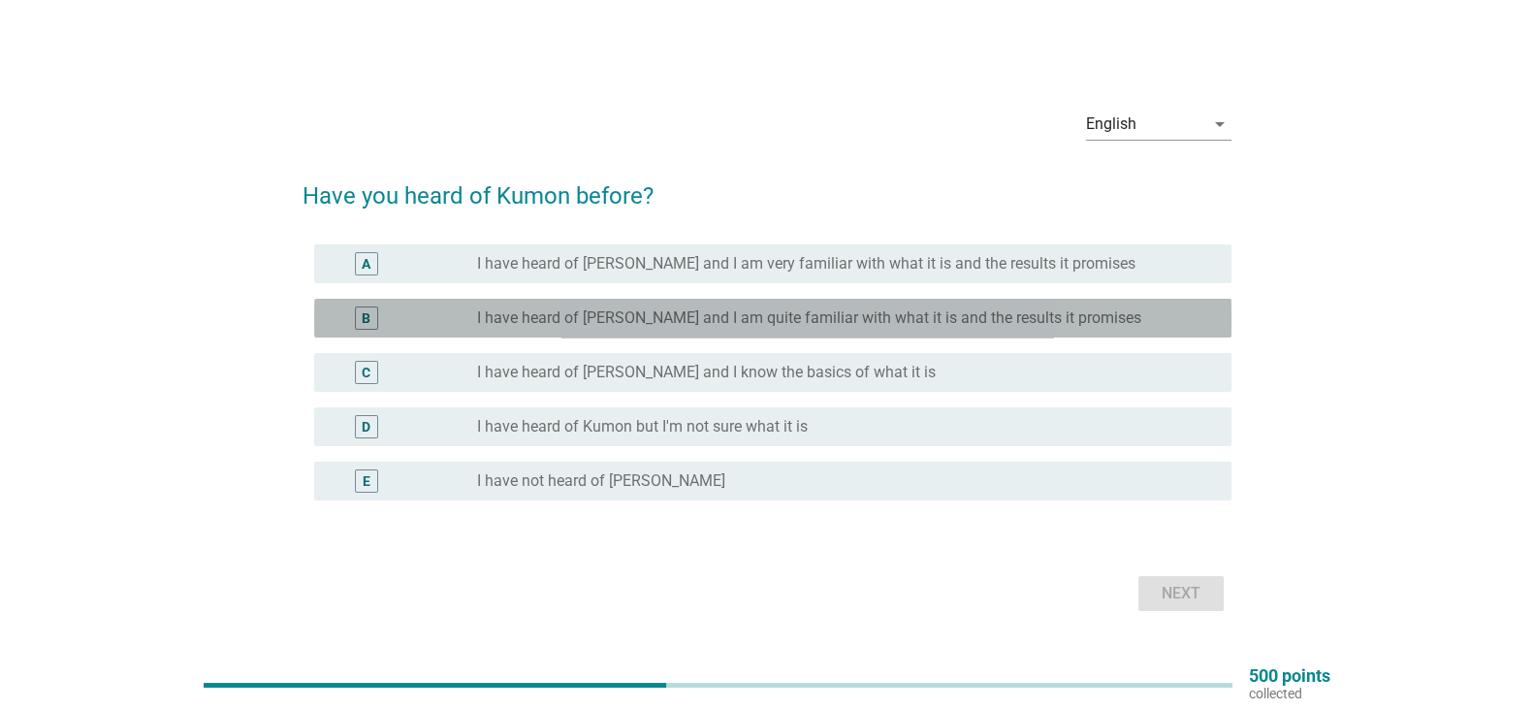
click at [1186, 335] on div "B radio_button_unchecked I have heard of [PERSON_NAME] and I am quite familiar …" at bounding box center [773, 318] width 918 height 39
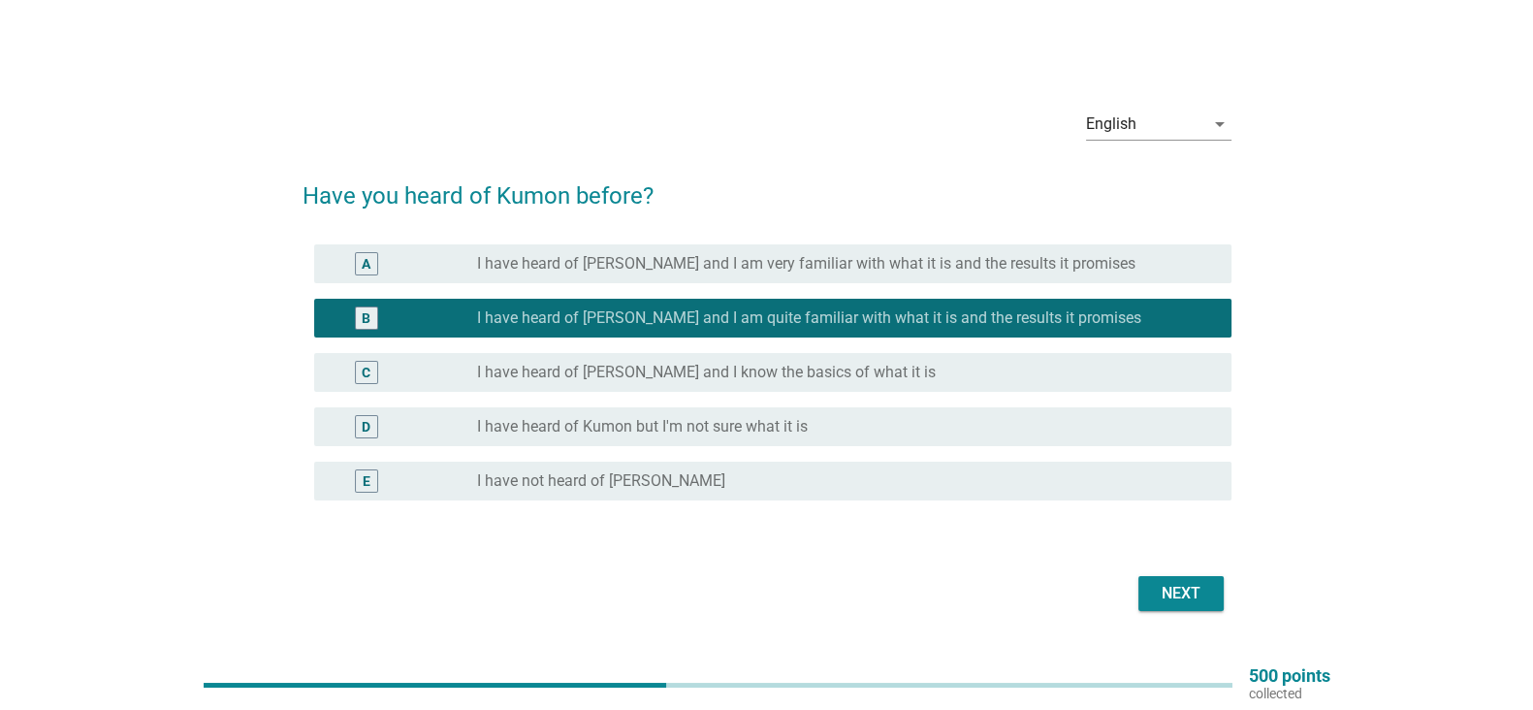
click at [1173, 591] on div "Next" at bounding box center [1181, 593] width 54 height 23
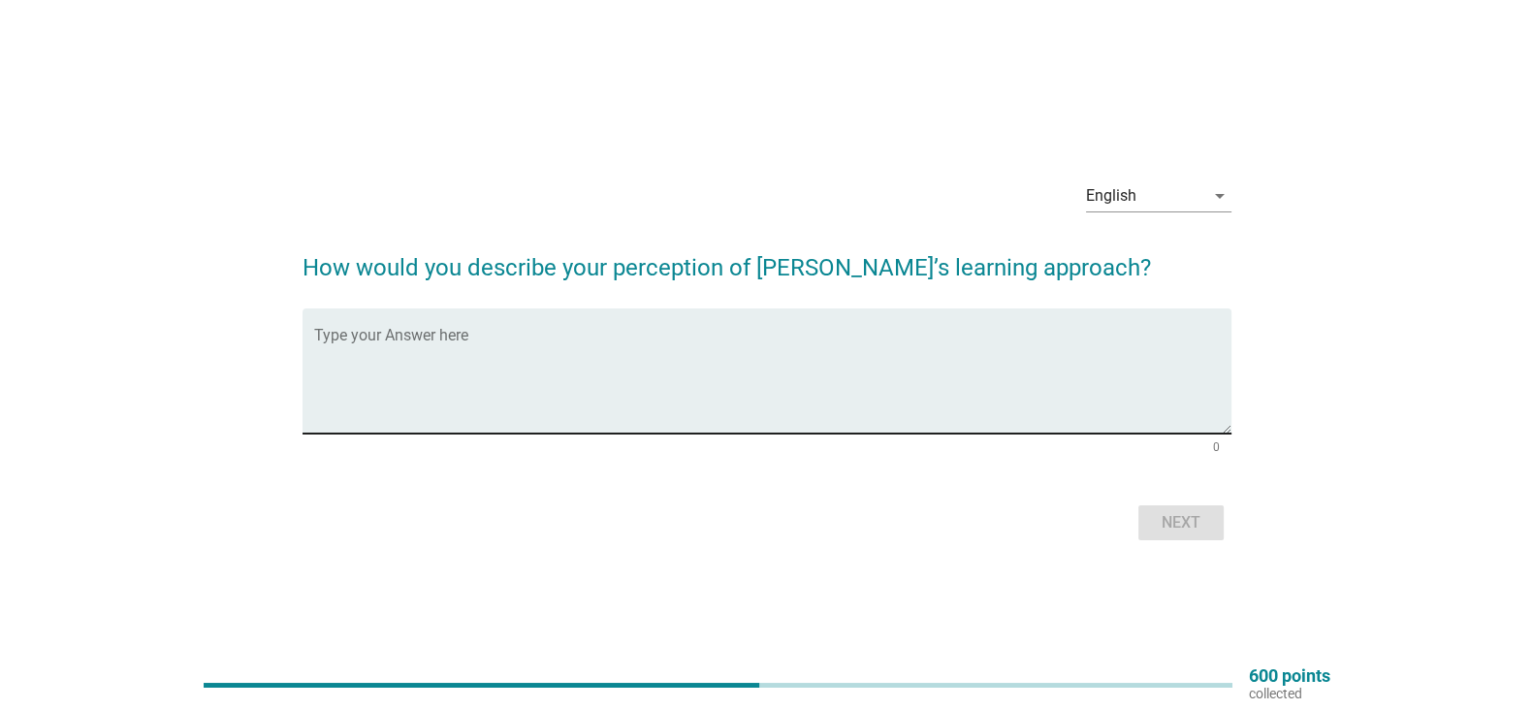
click at [1092, 371] on textarea "Type your Answer here" at bounding box center [773, 383] width 918 height 102
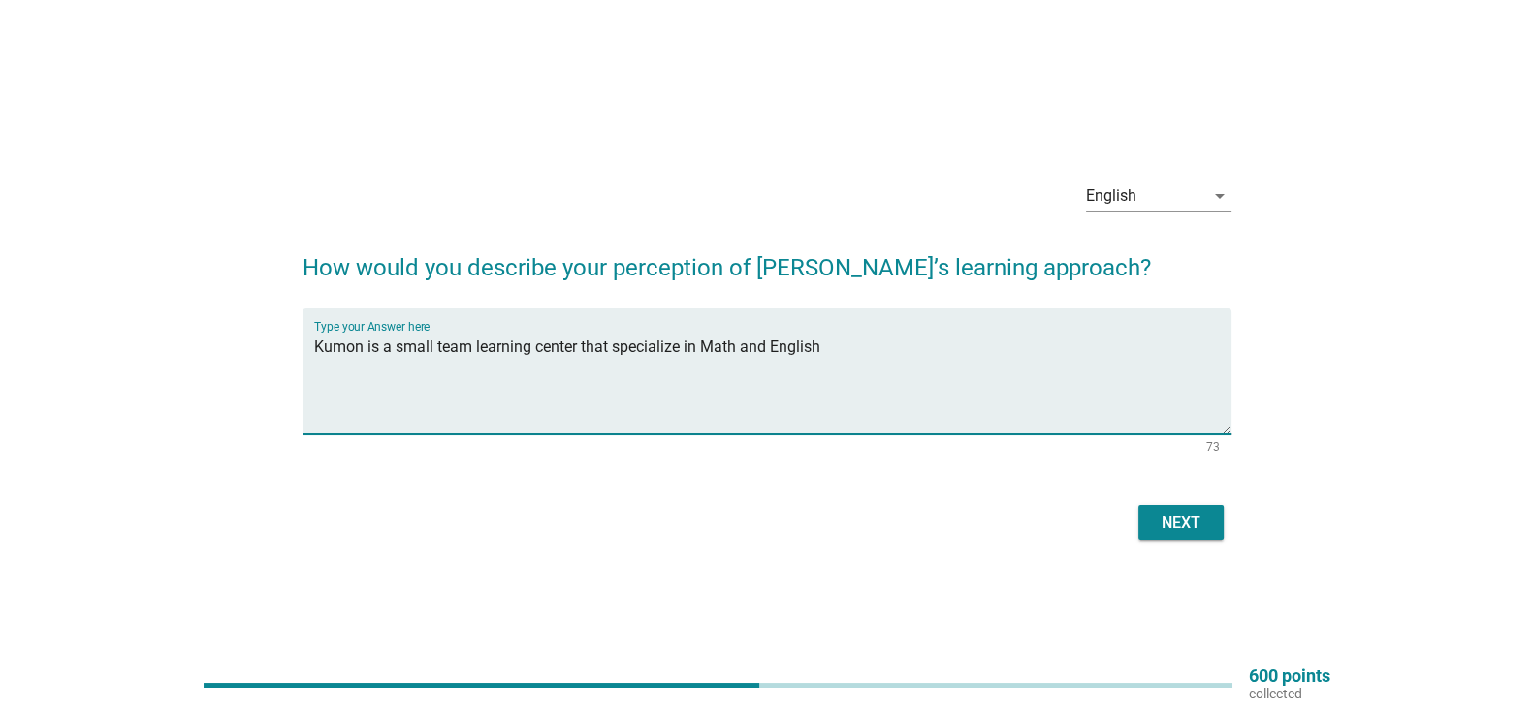
click at [824, 339] on textarea "Kumon is a small team learning center that specialize in Math and English" at bounding box center [773, 383] width 918 height 102
type textarea "Kumon is a small team learning center that specialize in Math and English. It h…"
click at [1197, 515] on div "Next" at bounding box center [1181, 522] width 54 height 23
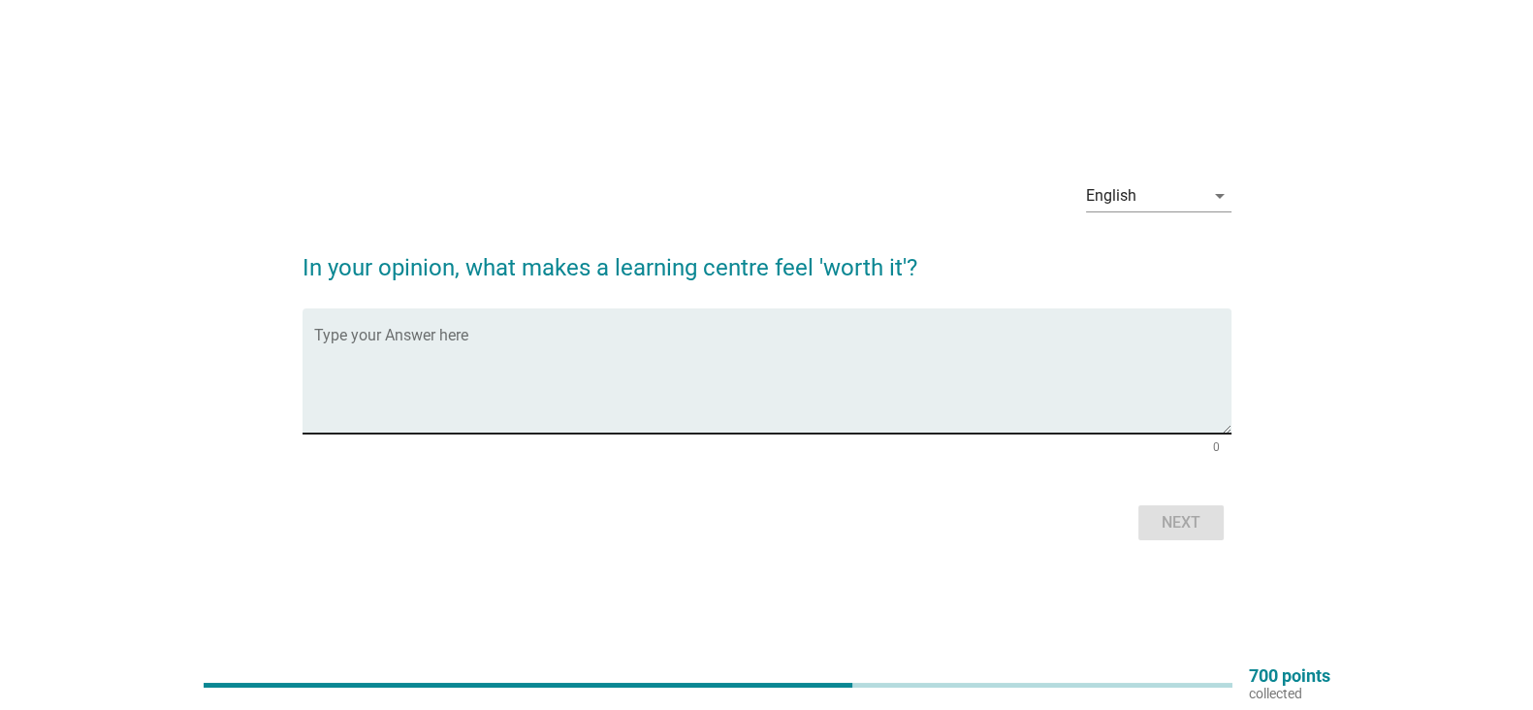
click at [1068, 354] on textarea "Type your Answer here" at bounding box center [773, 383] width 918 height 102
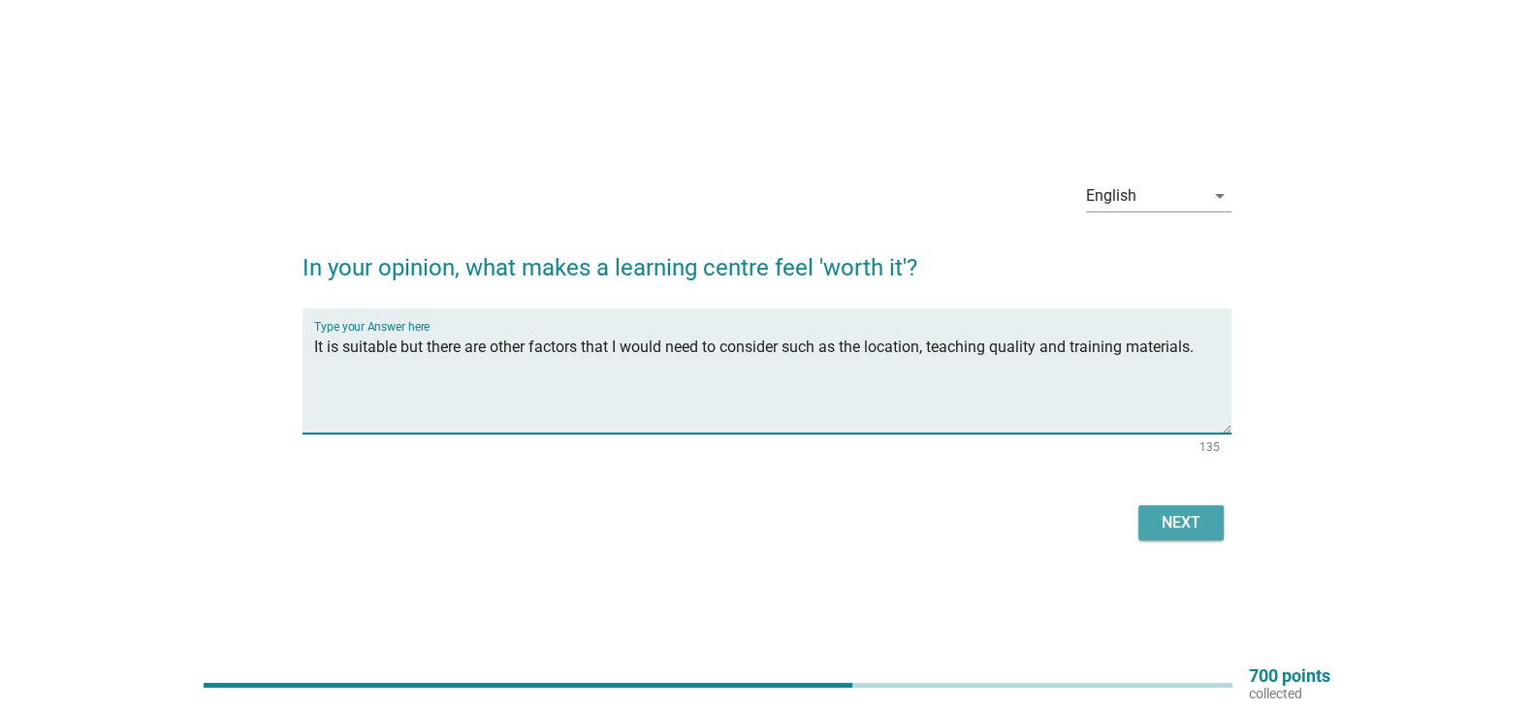
type textarea "It is suitable but there are other factors that I would need to consider such a…"
click at [1206, 513] on div "Next" at bounding box center [1181, 522] width 54 height 23
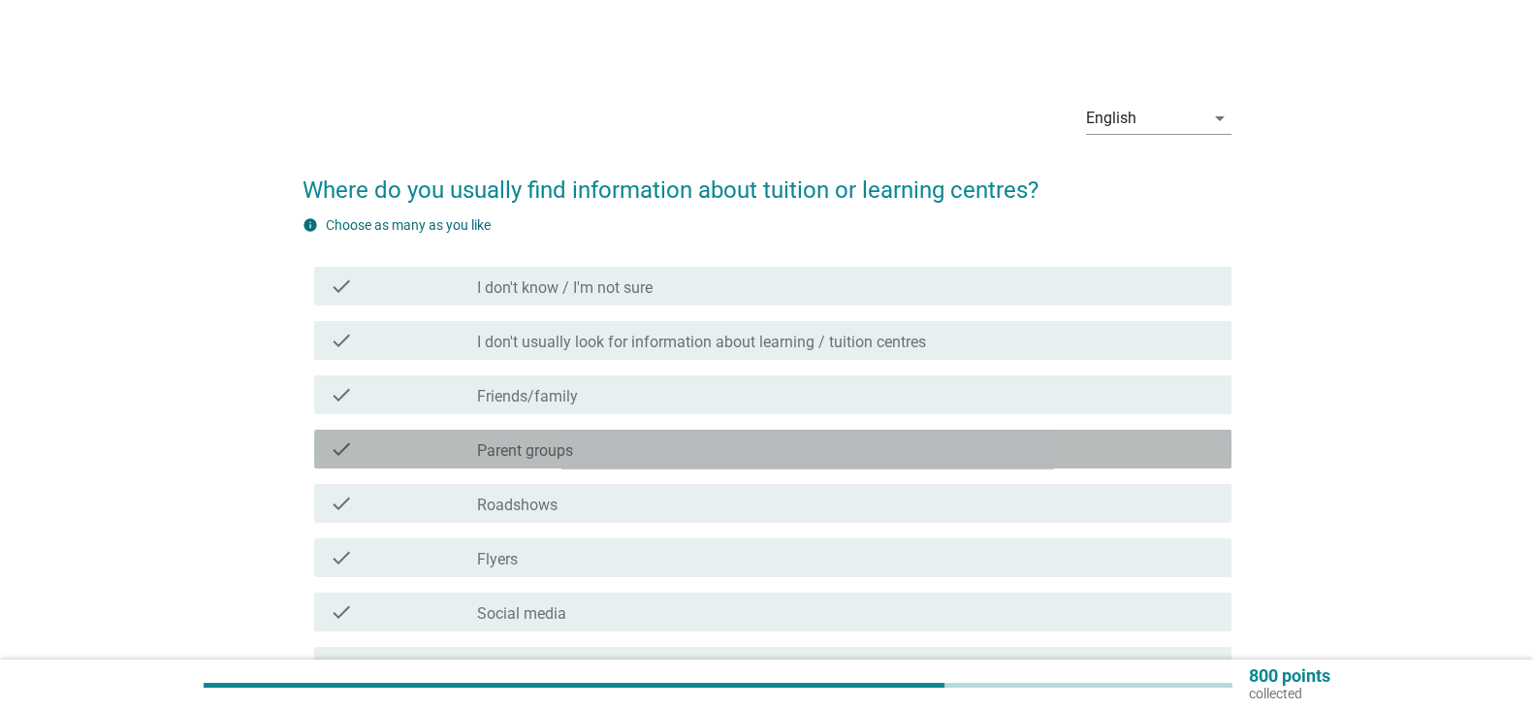
click at [829, 457] on div "check_box_outline_blank Parent groups" at bounding box center [846, 448] width 739 height 23
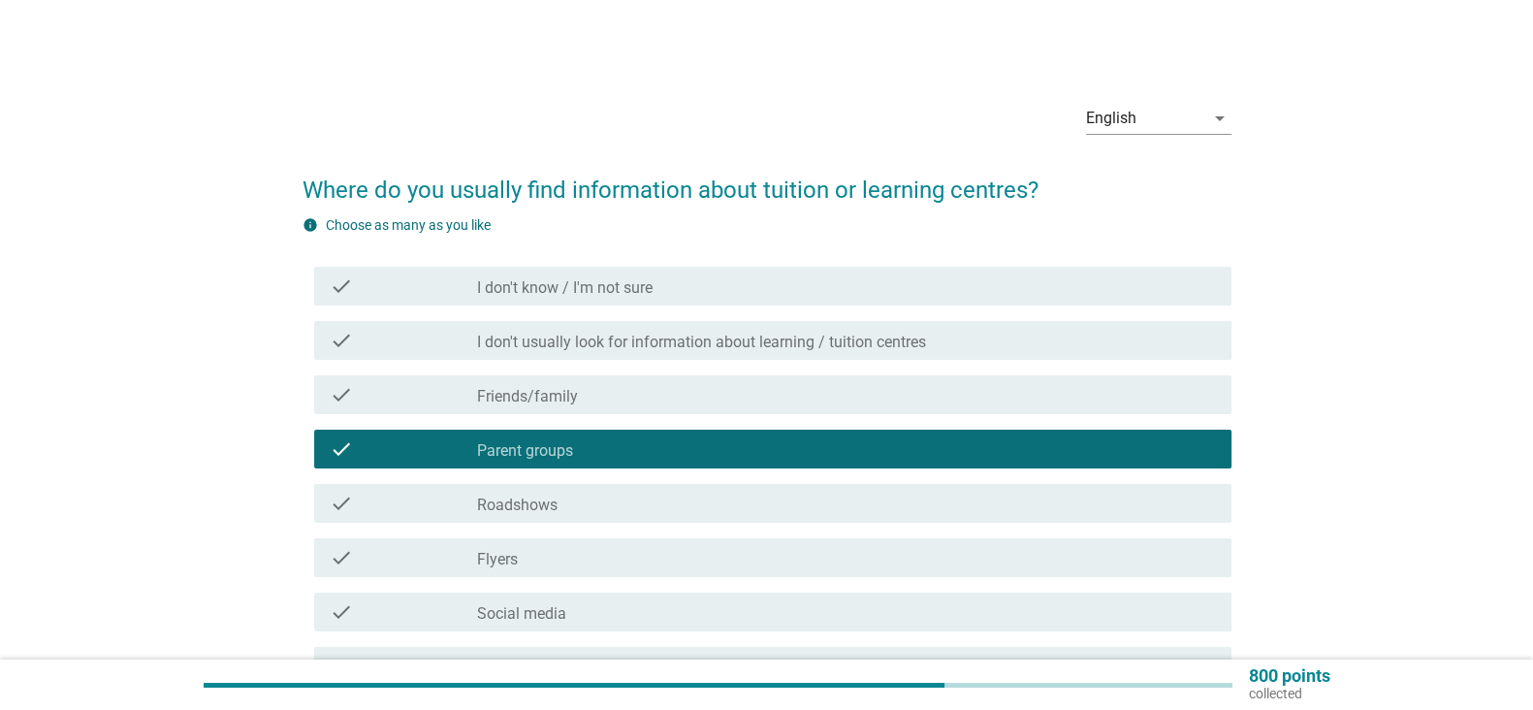
click at [936, 409] on div "check check_box_outline_blank Friends/family" at bounding box center [773, 394] width 918 height 39
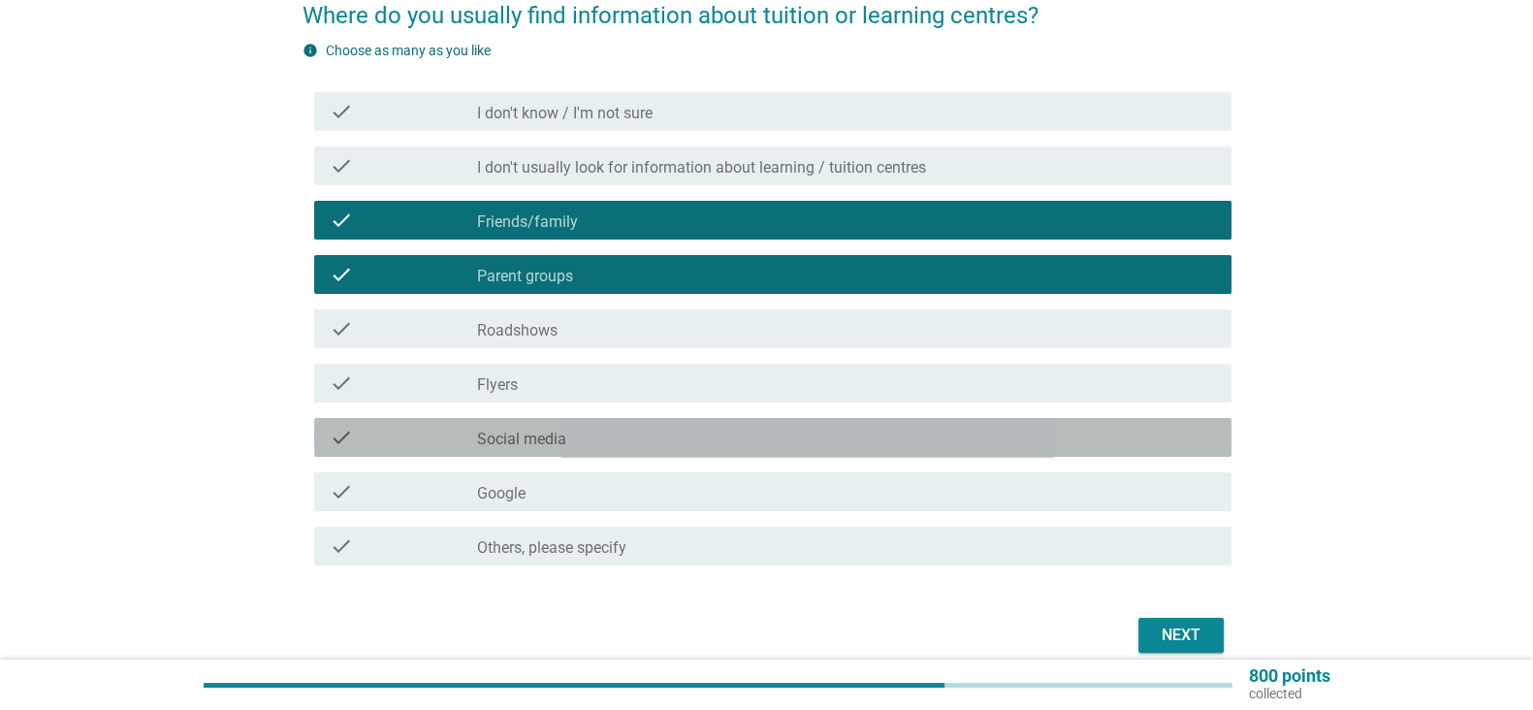
scroll to position [175, 0]
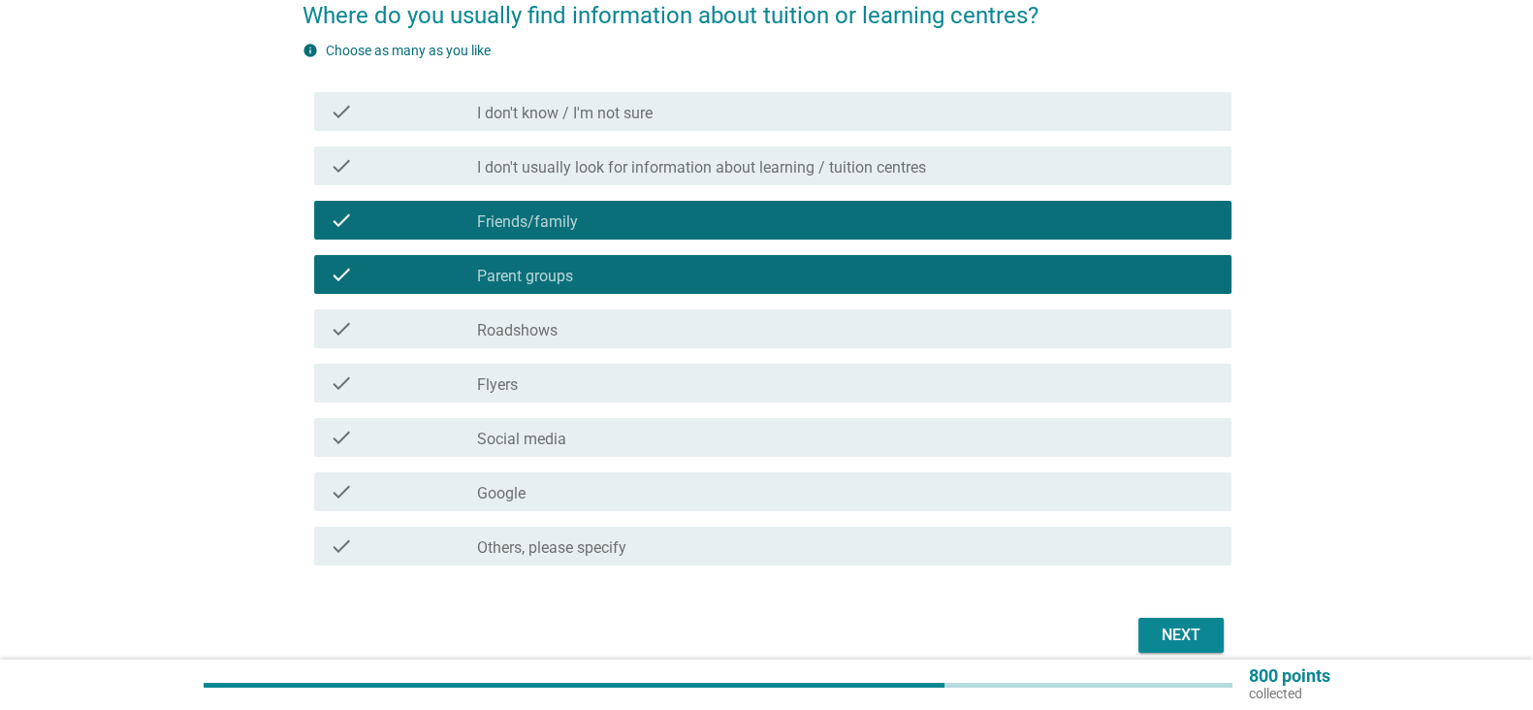
click at [989, 437] on div "check_box_outline_blank Social media" at bounding box center [846, 437] width 739 height 23
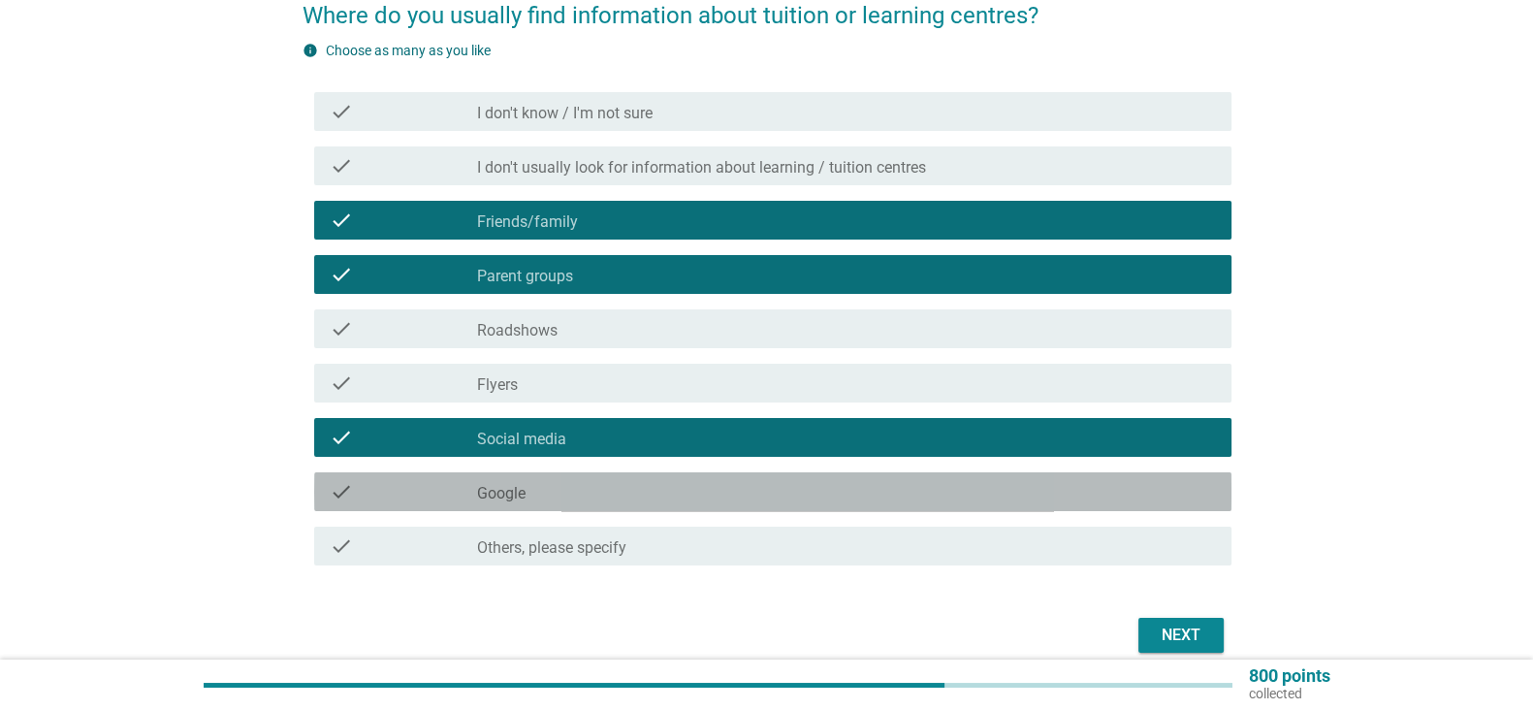
click at [967, 477] on div "check check_box_outline_blank Google" at bounding box center [773, 491] width 918 height 39
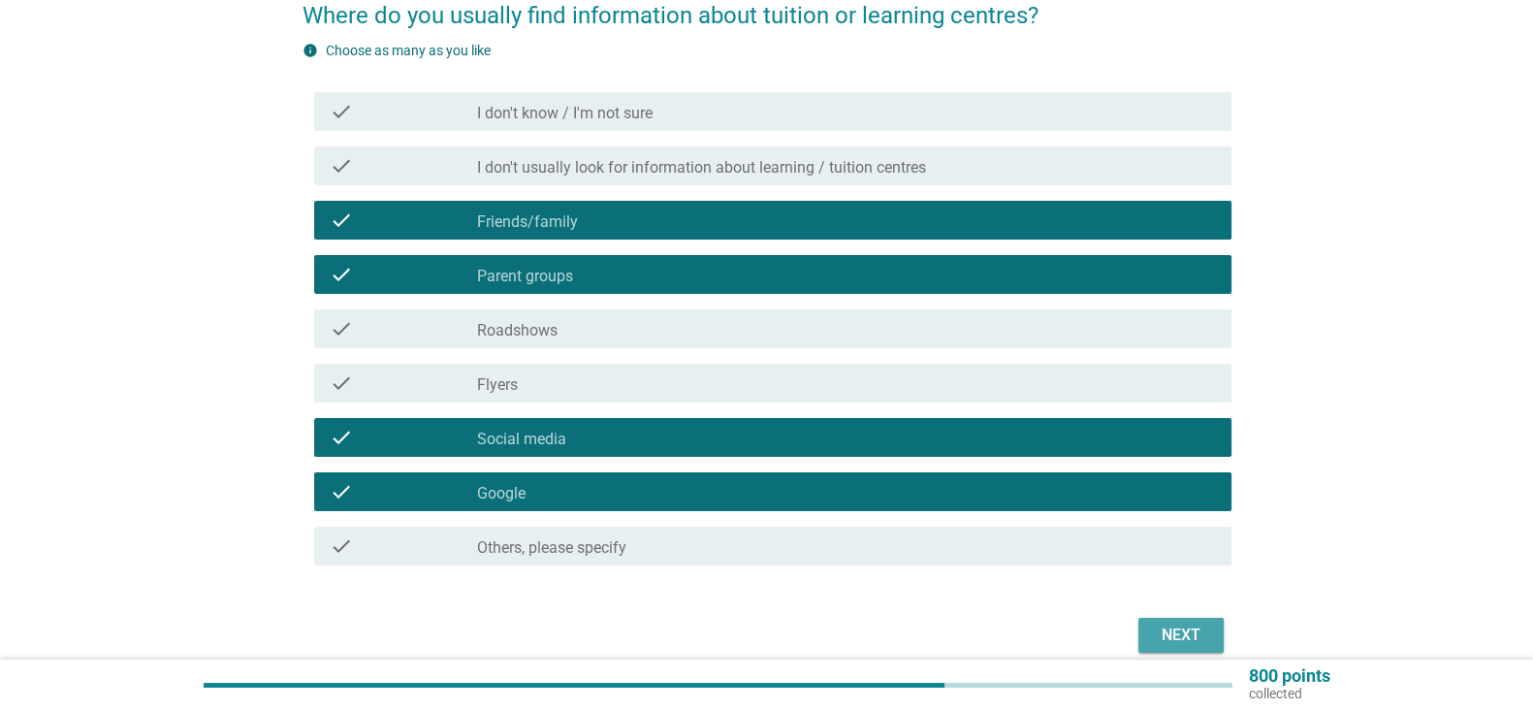
click at [1175, 644] on div "Next" at bounding box center [1181, 635] width 54 height 23
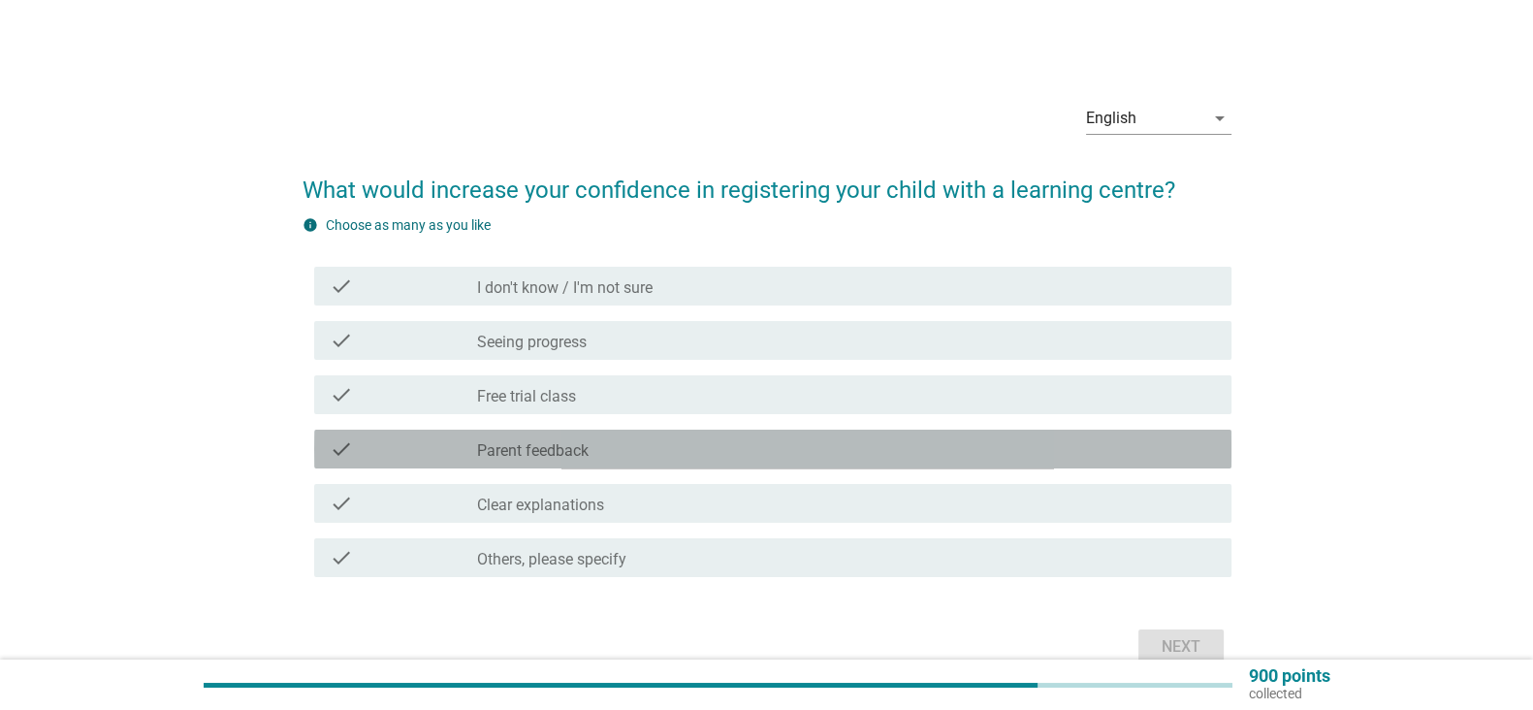
click at [1069, 458] on div "check_box_outline_blank Parent feedback" at bounding box center [846, 448] width 739 height 23
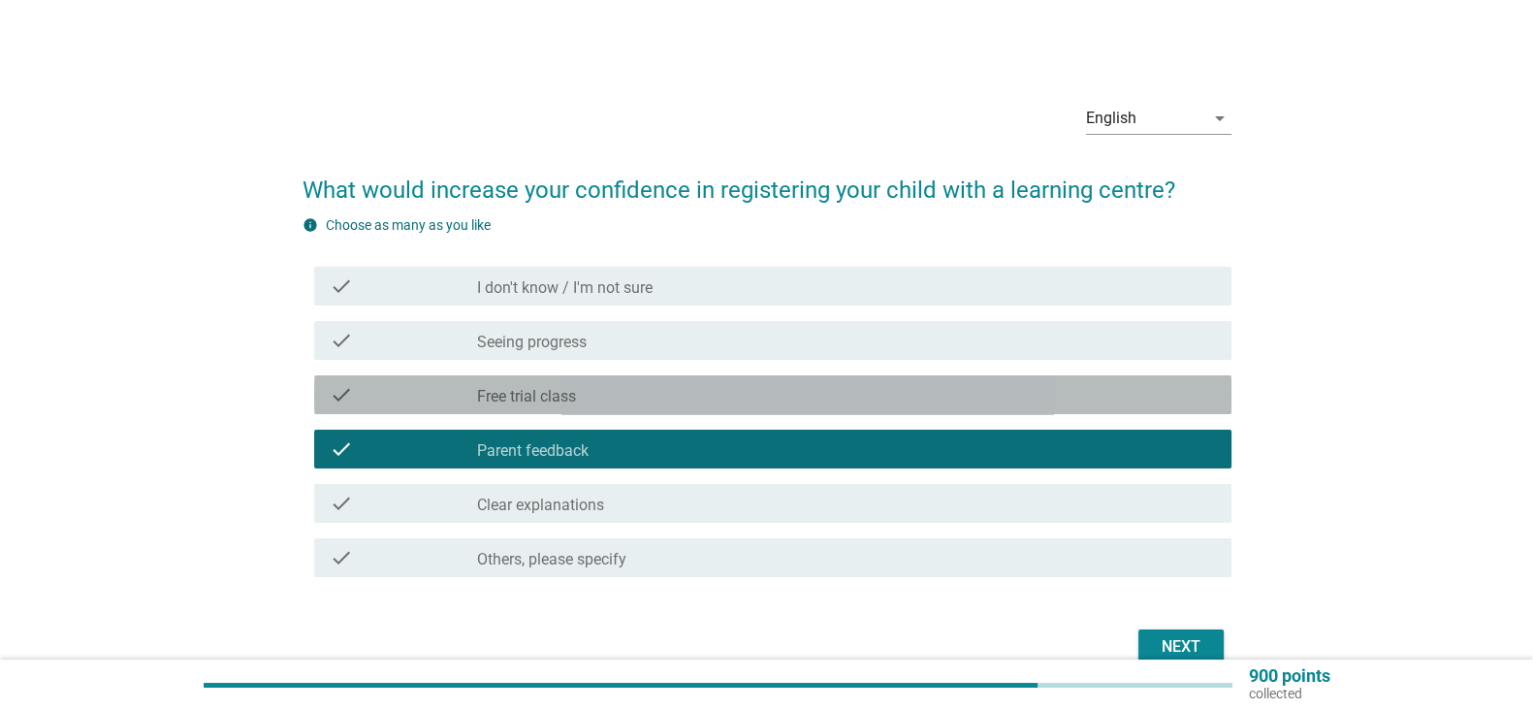
click at [1100, 400] on div "check_box_outline_blank Free trial class" at bounding box center [846, 394] width 739 height 23
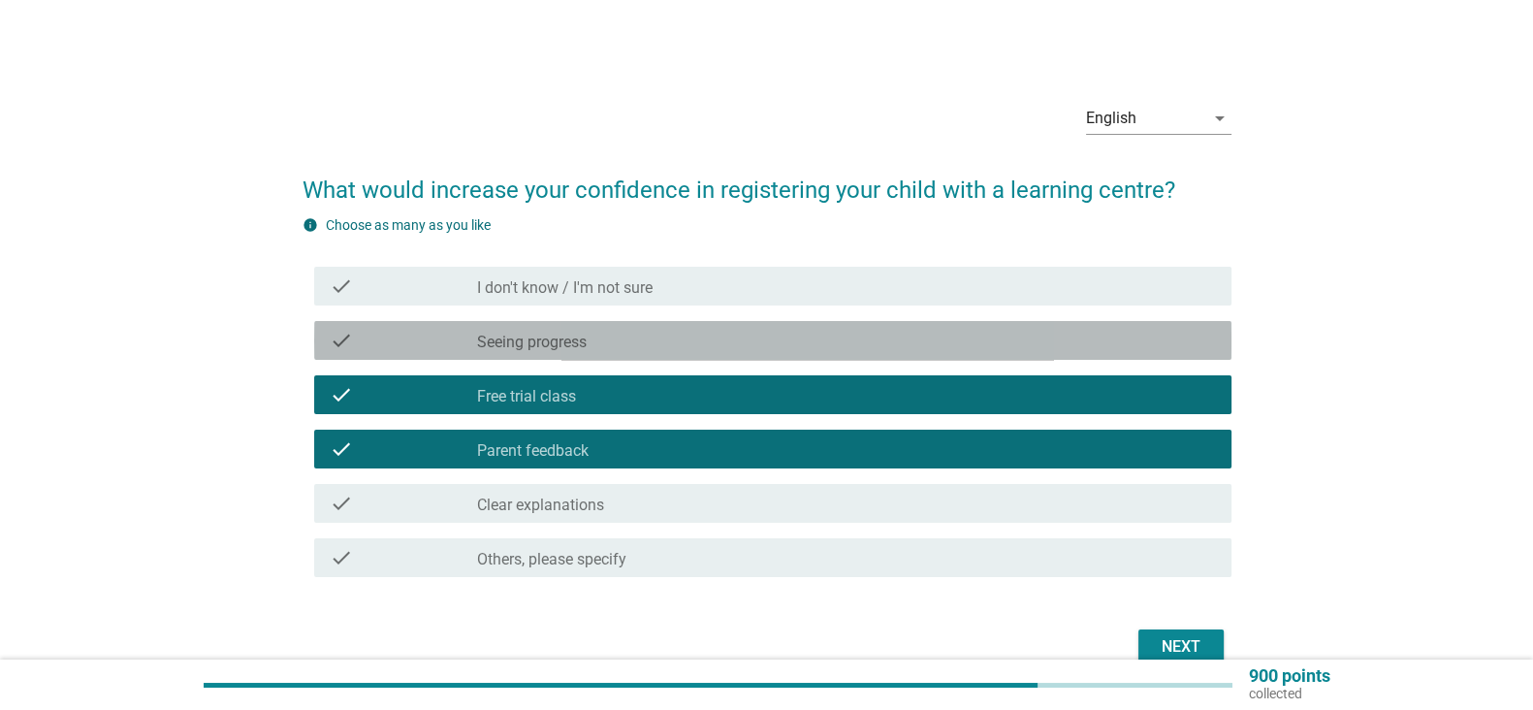
click at [1159, 352] on div "check check_box_outline_blank Seeing progress" at bounding box center [773, 340] width 918 height 39
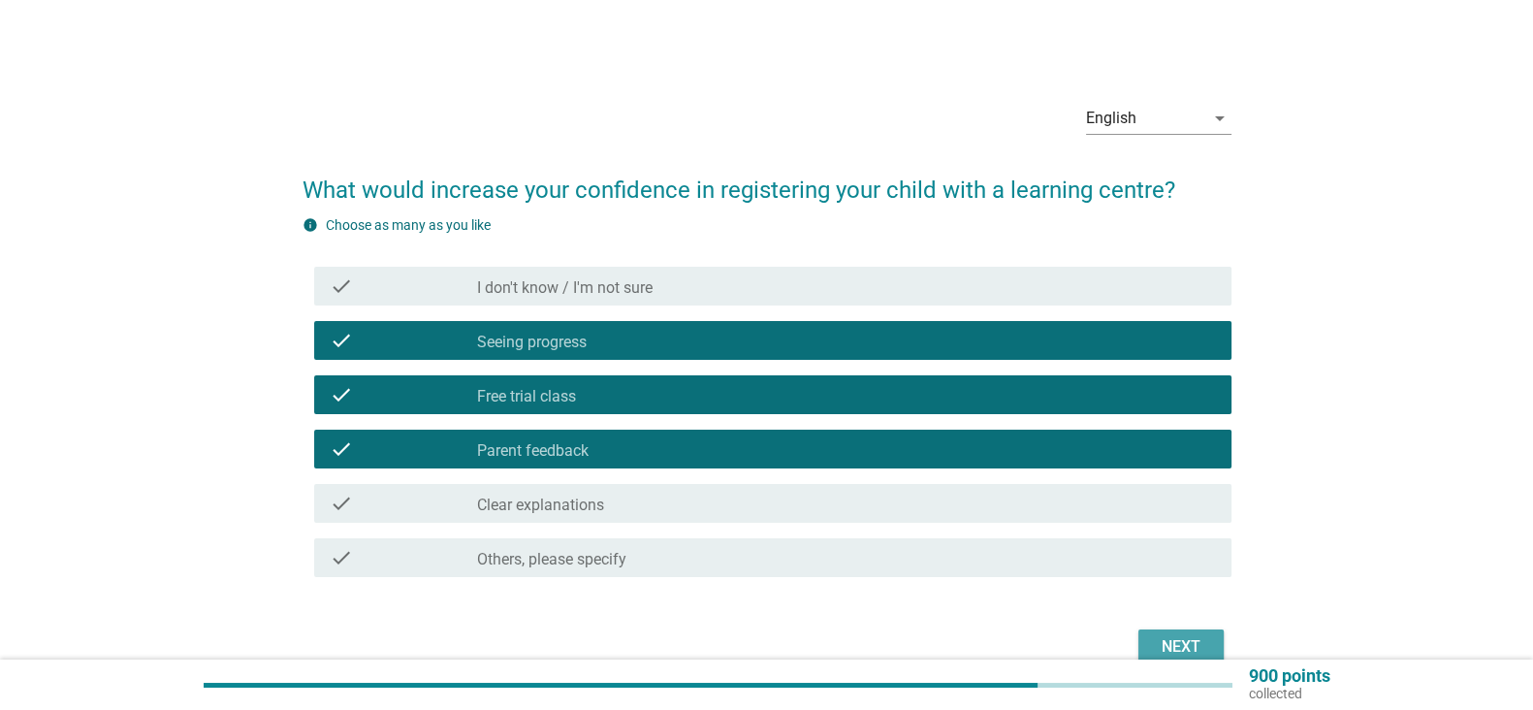
click at [1177, 651] on div "Next" at bounding box center [1181, 646] width 54 height 23
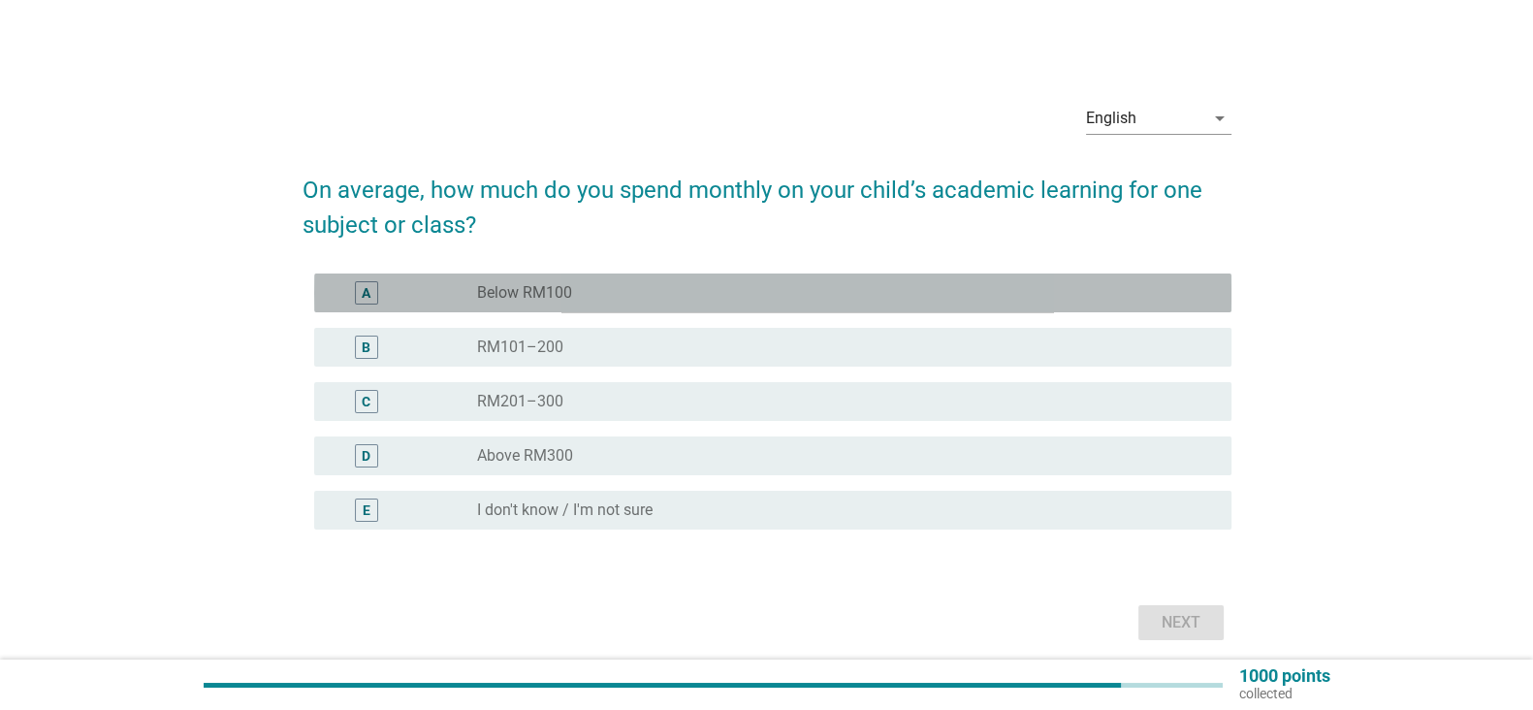
click at [1076, 293] on div "radio_button_unchecked Below RM100" at bounding box center [839, 292] width 724 height 19
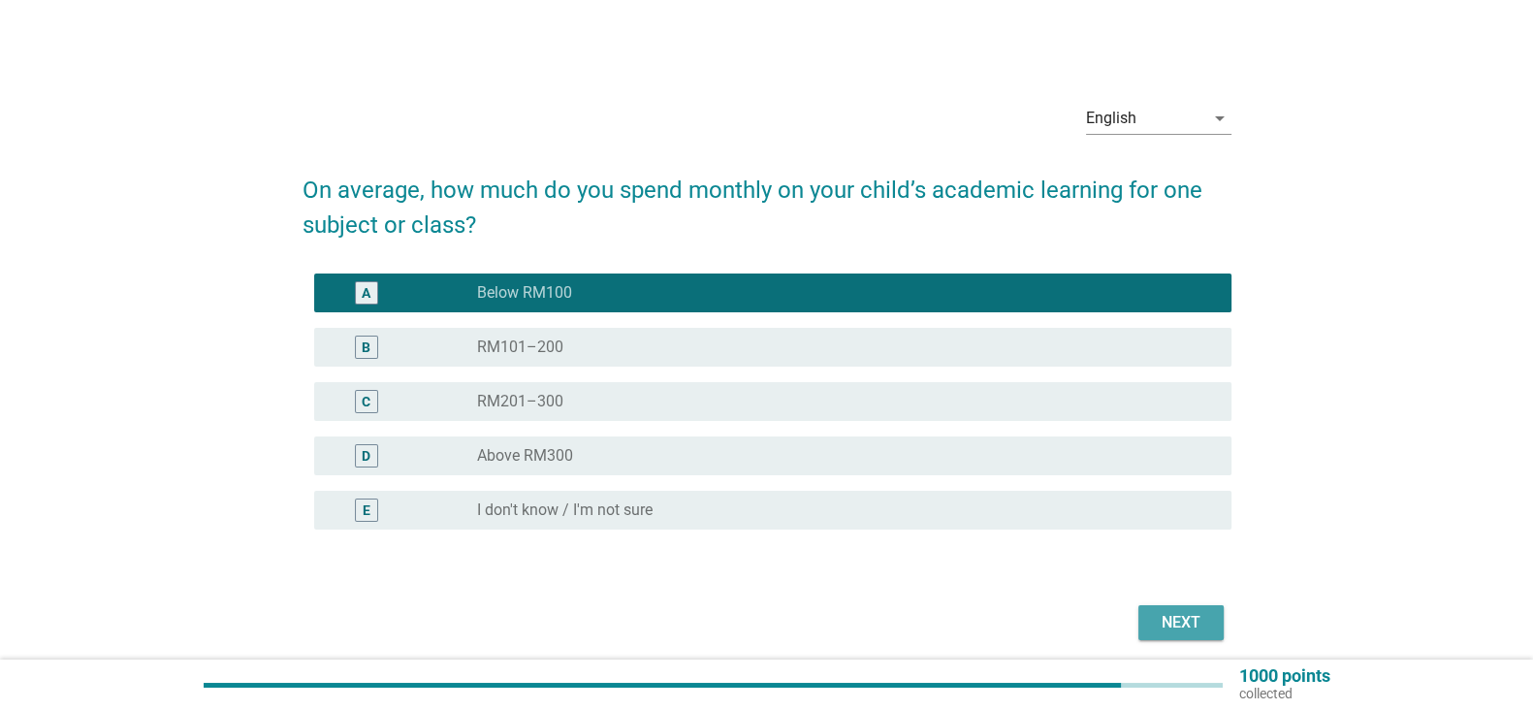
click at [1188, 621] on div "Next" at bounding box center [1181, 622] width 54 height 23
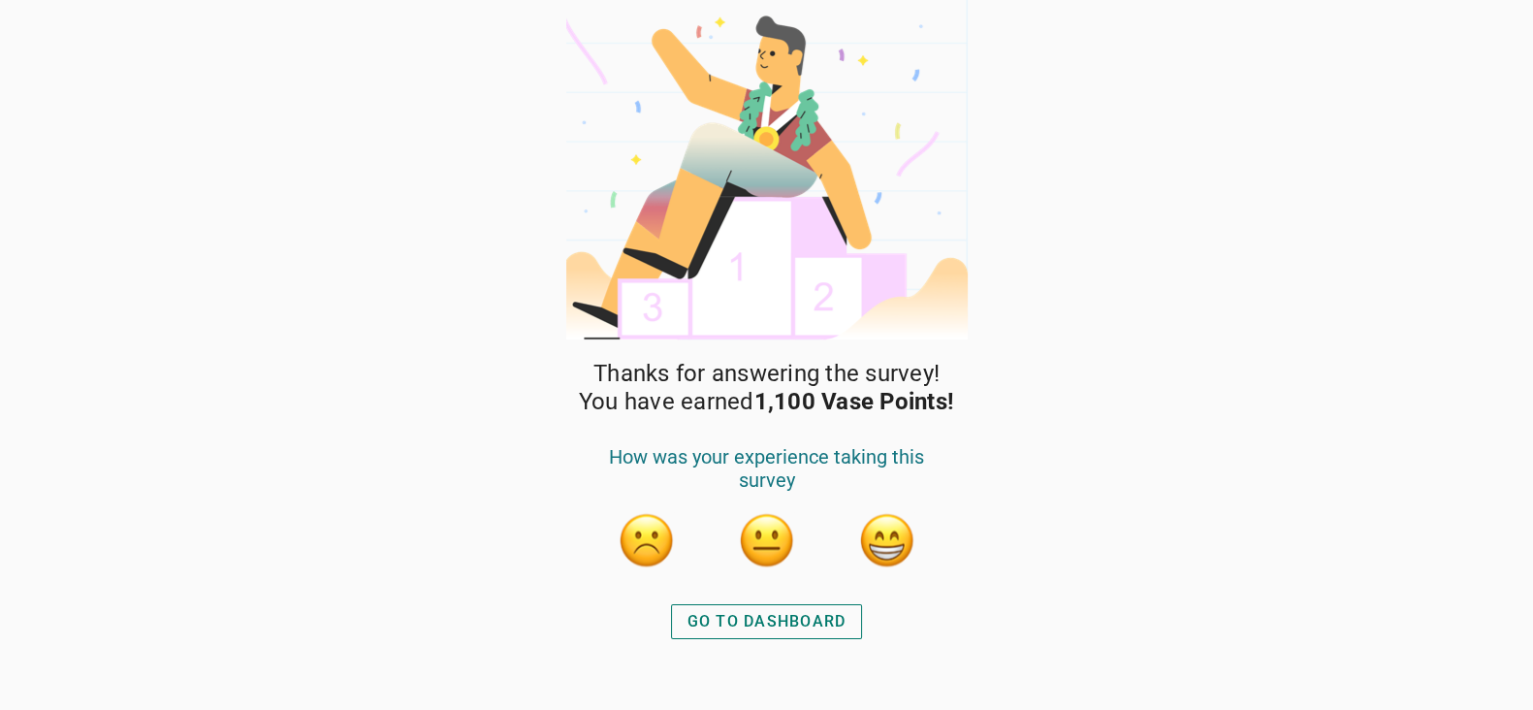
click at [834, 618] on div "GO TO DASHBOARD" at bounding box center [767, 621] width 159 height 23
